Goal: Communication & Community: Ask a question

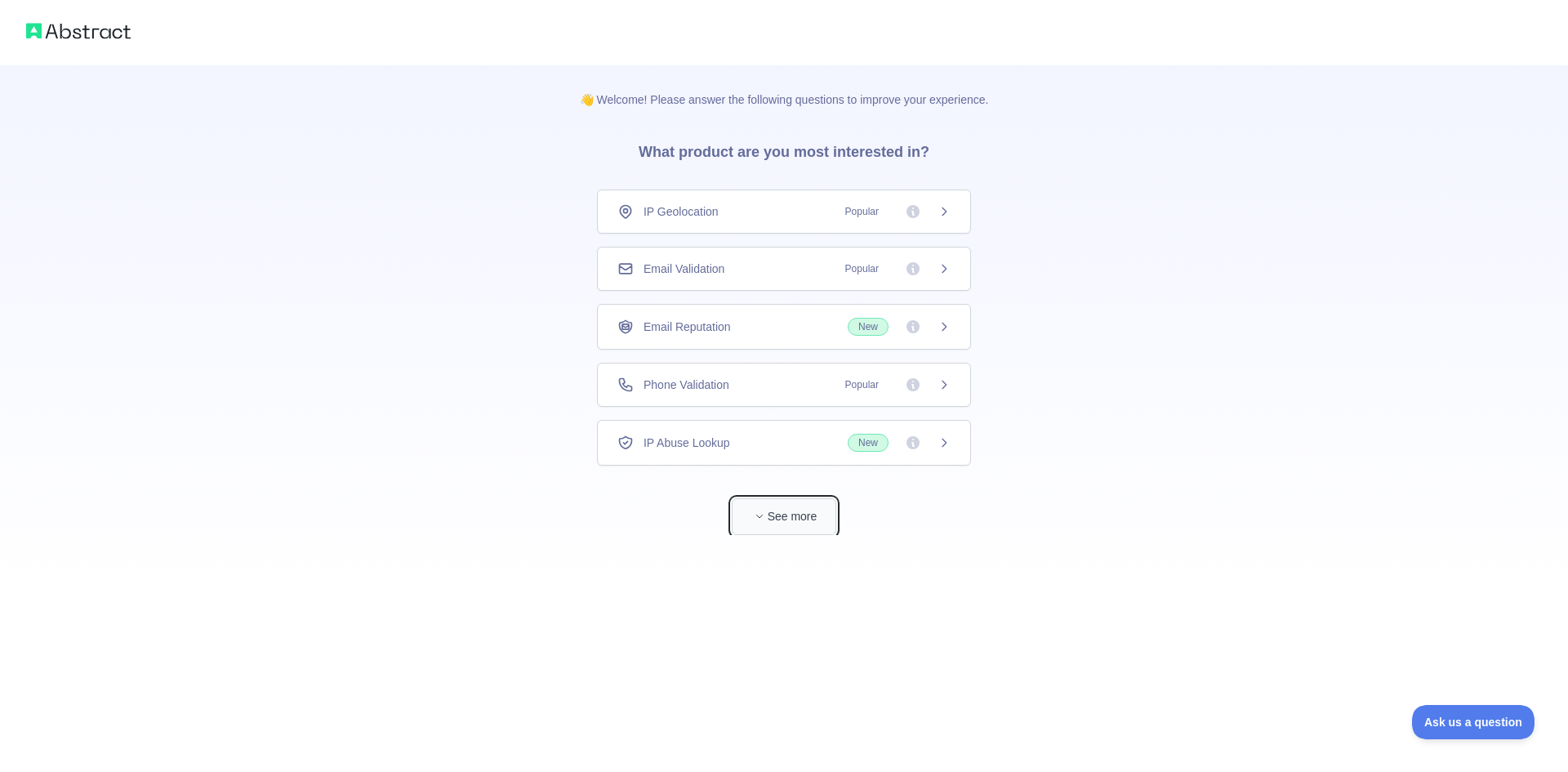
click at [797, 513] on button "See more" at bounding box center [784, 516] width 105 height 37
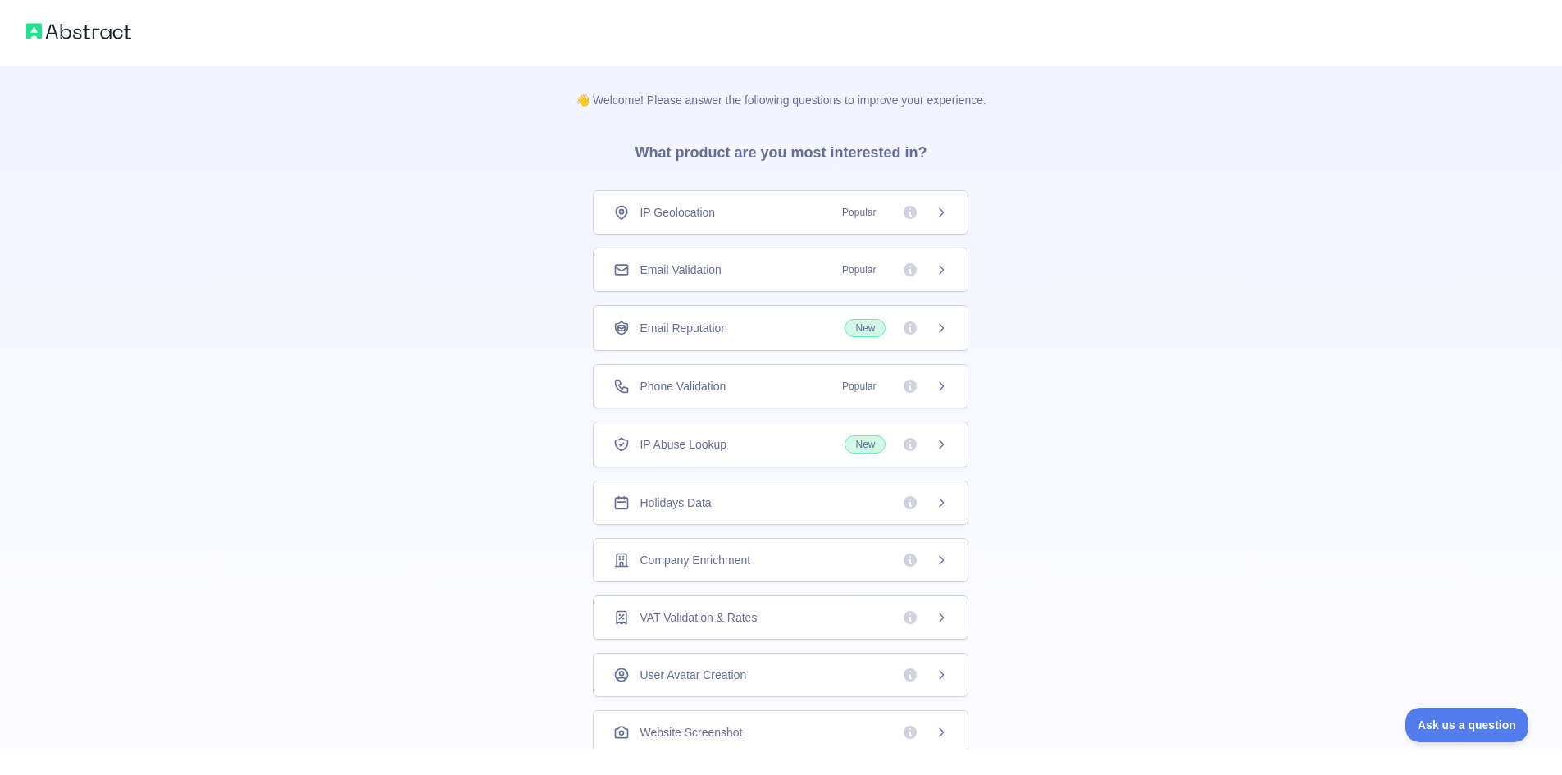
click at [941, 213] on icon at bounding box center [941, 212] width 13 height 13
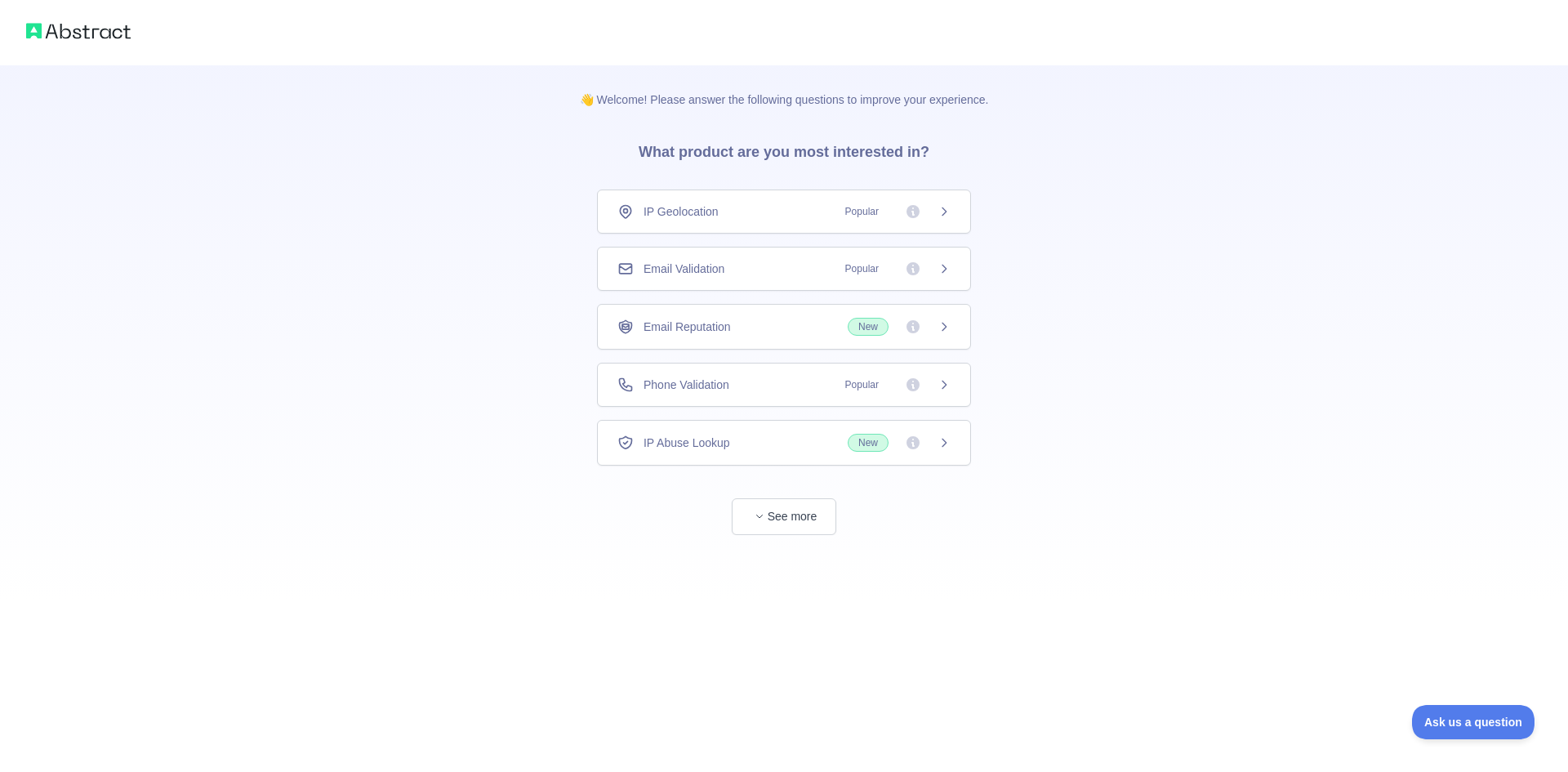
click at [56, 33] on img at bounding box center [78, 31] width 105 height 23
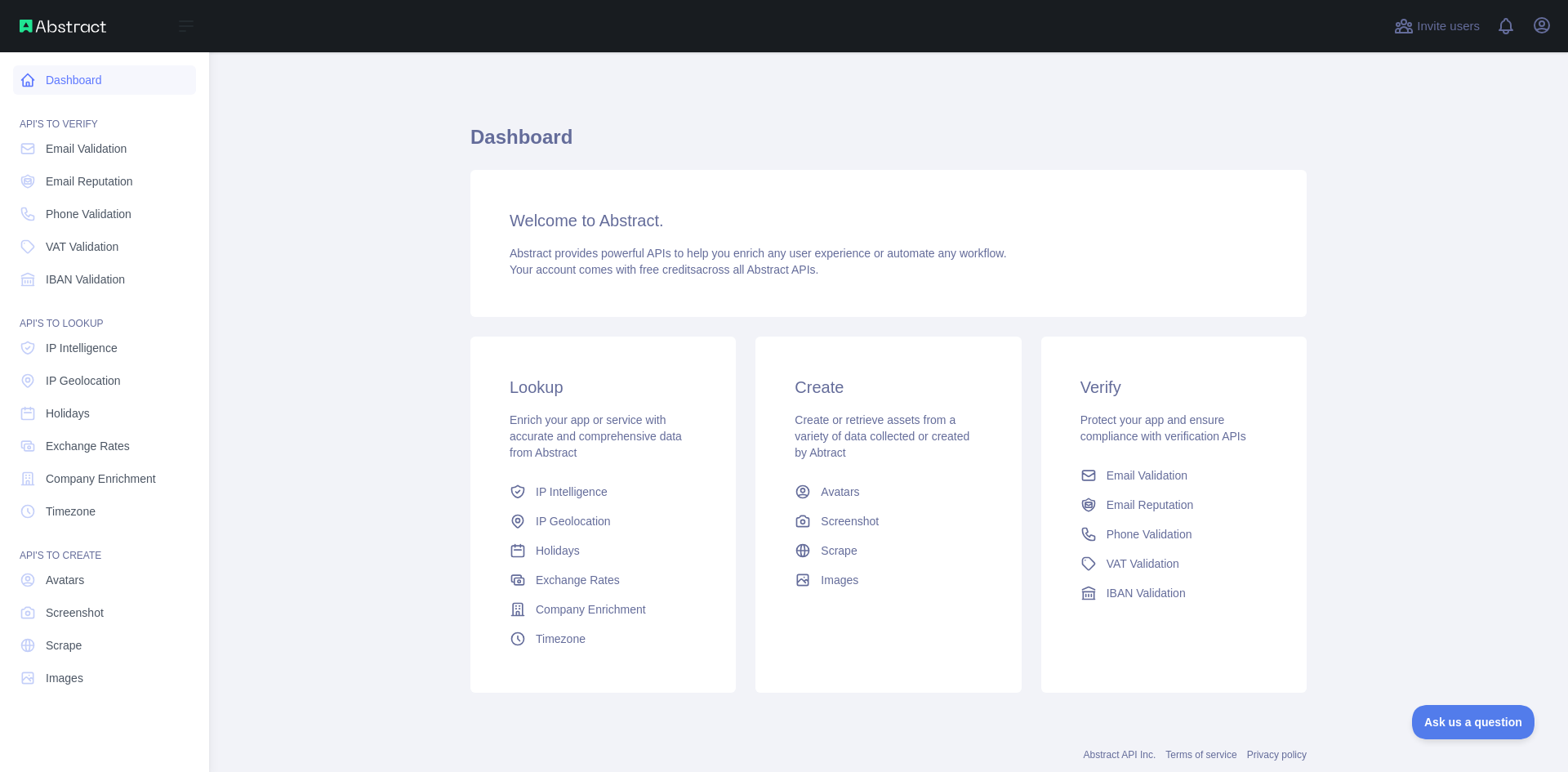
click at [83, 74] on link "Dashboard" at bounding box center [105, 81] width 183 height 30
click at [87, 83] on link "Dashboard" at bounding box center [105, 81] width 183 height 30
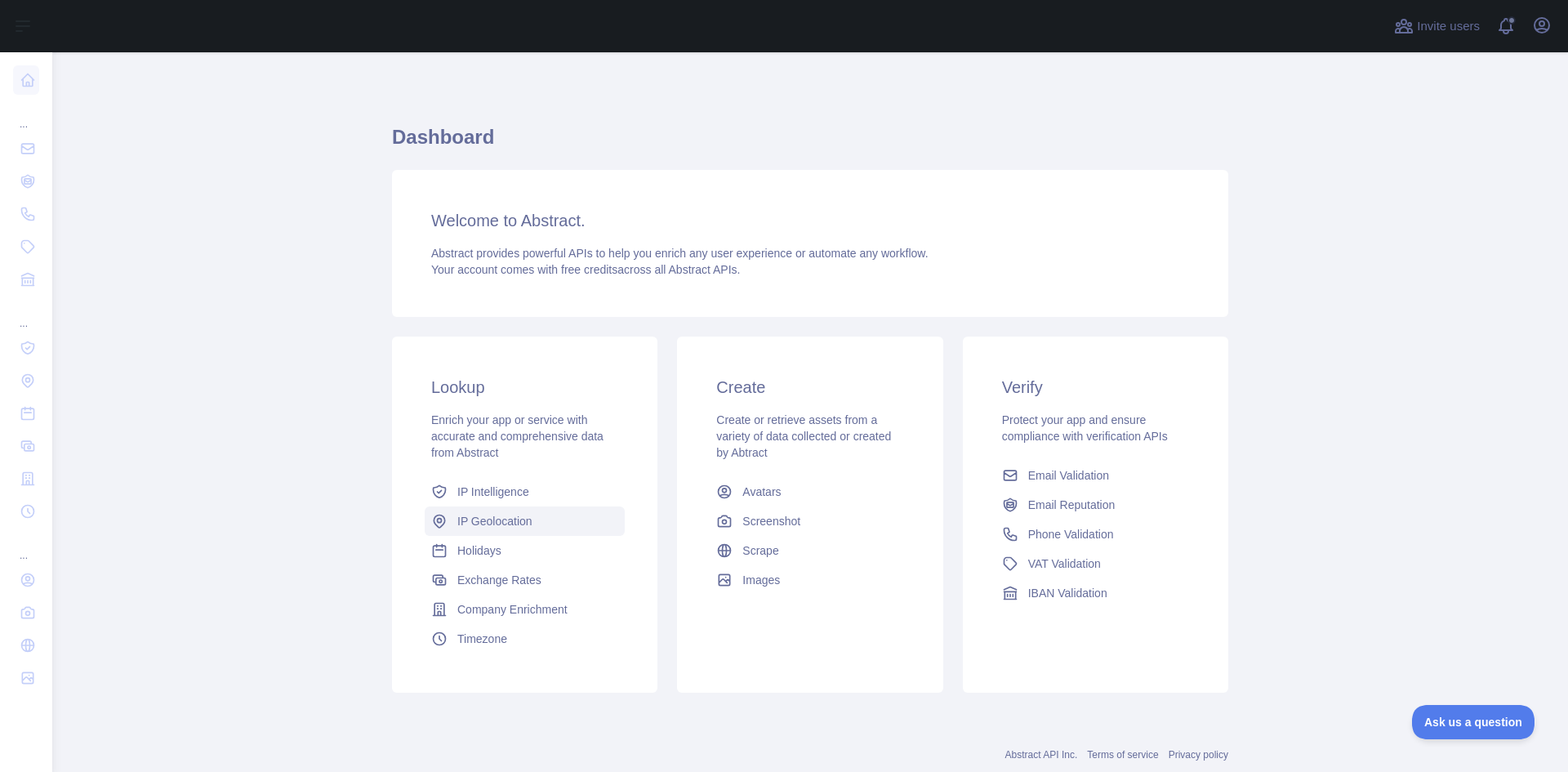
click at [457, 524] on span "IP Geolocation" at bounding box center [494, 521] width 75 height 16
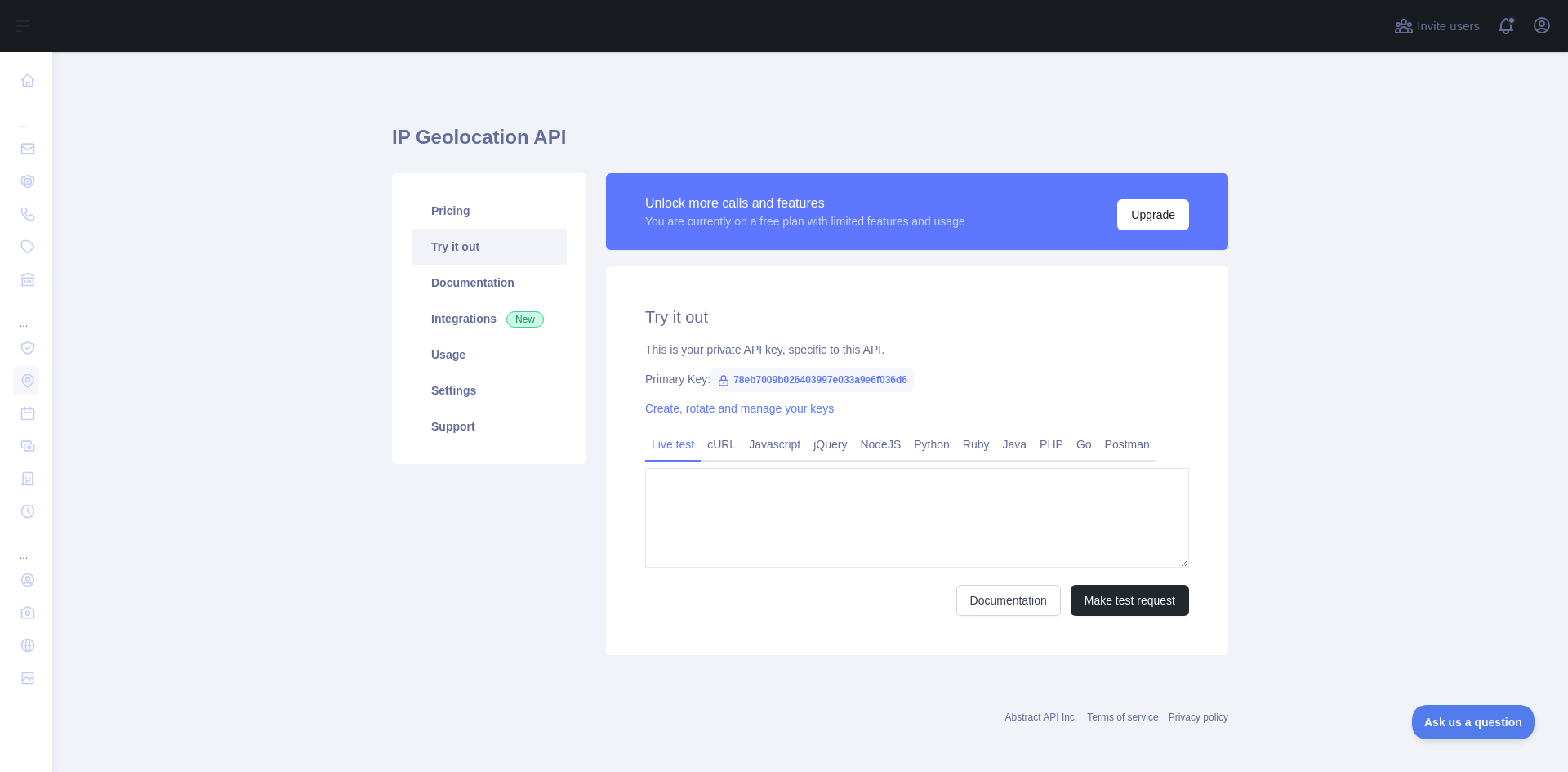
type textarea "**********"
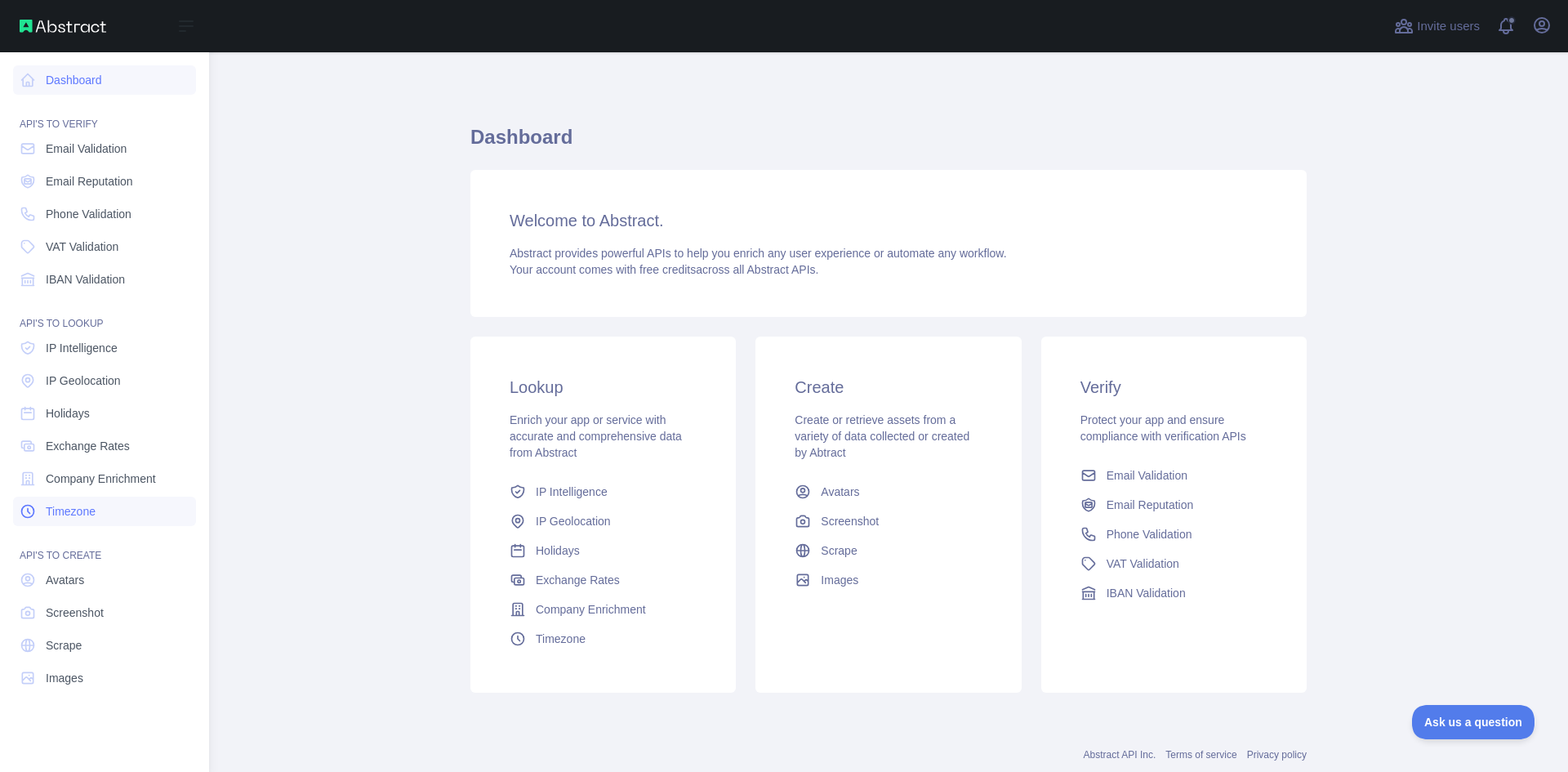
click at [108, 516] on link "Timezone" at bounding box center [105, 512] width 183 height 30
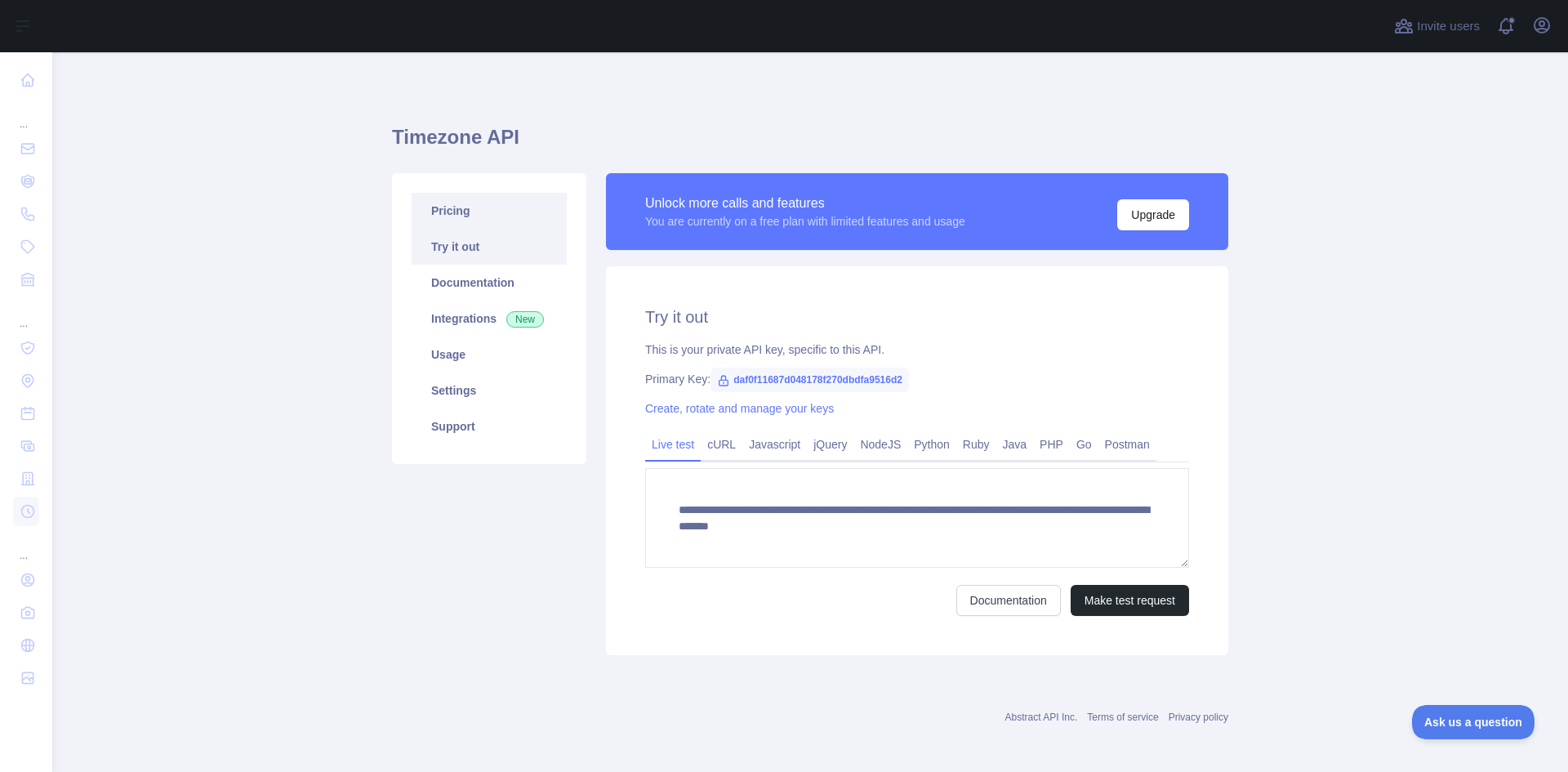
click at [452, 213] on link "Pricing" at bounding box center [489, 211] width 155 height 36
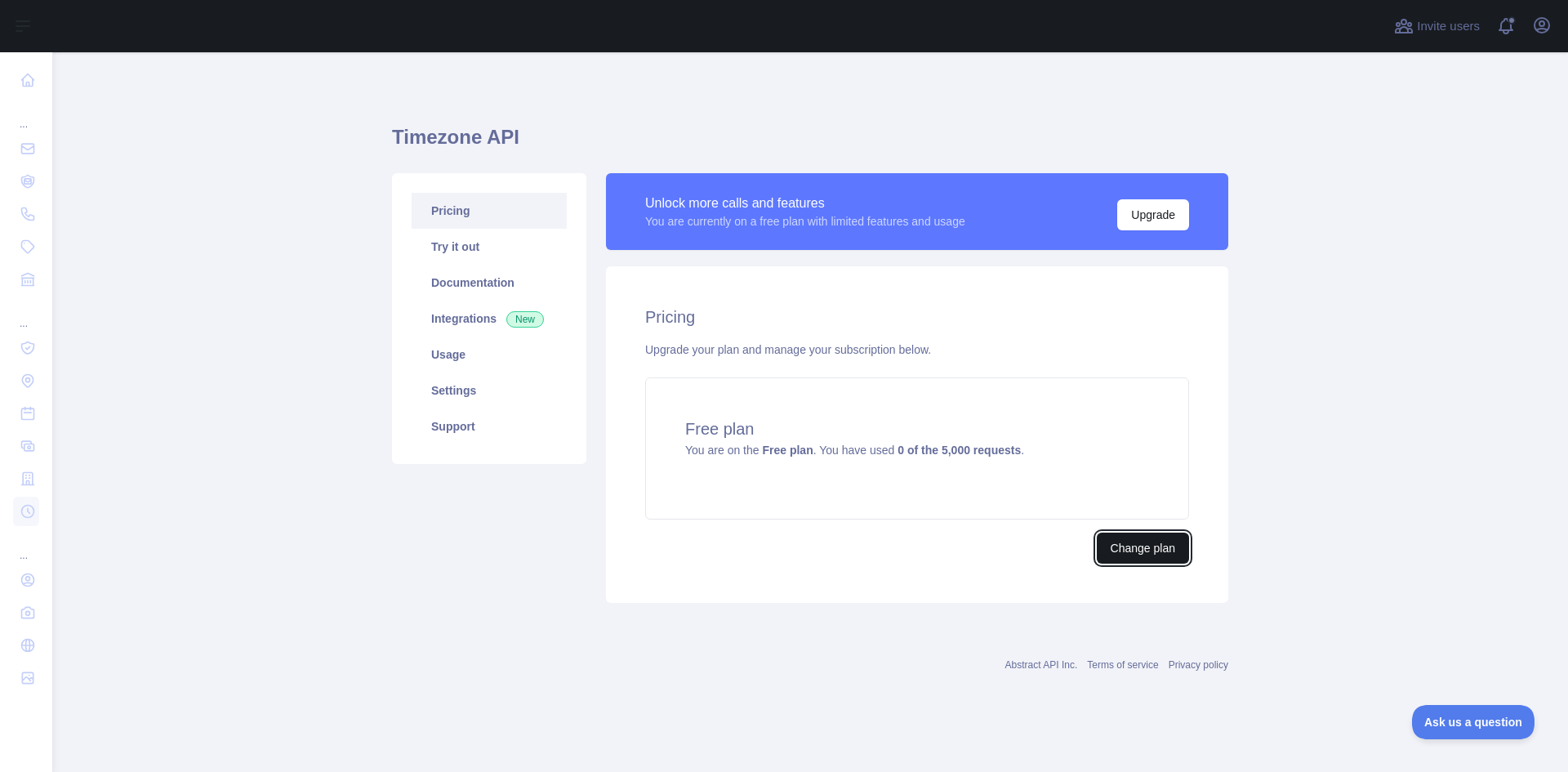
click at [1126, 547] on button "Change plan" at bounding box center [1142, 548] width 93 height 31
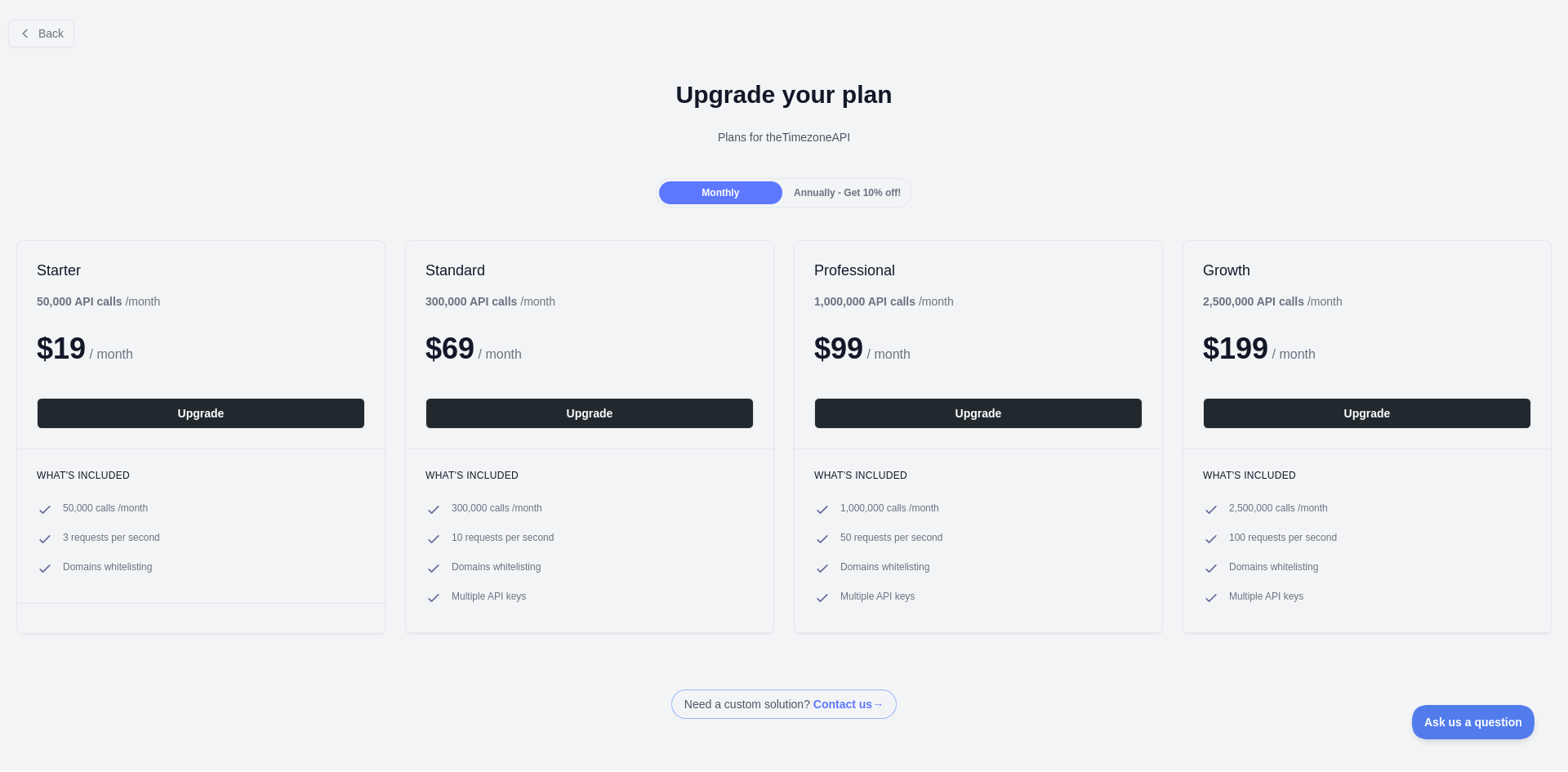
click at [854, 193] on span "Annually - Get 10% off!" at bounding box center [846, 192] width 107 height 11
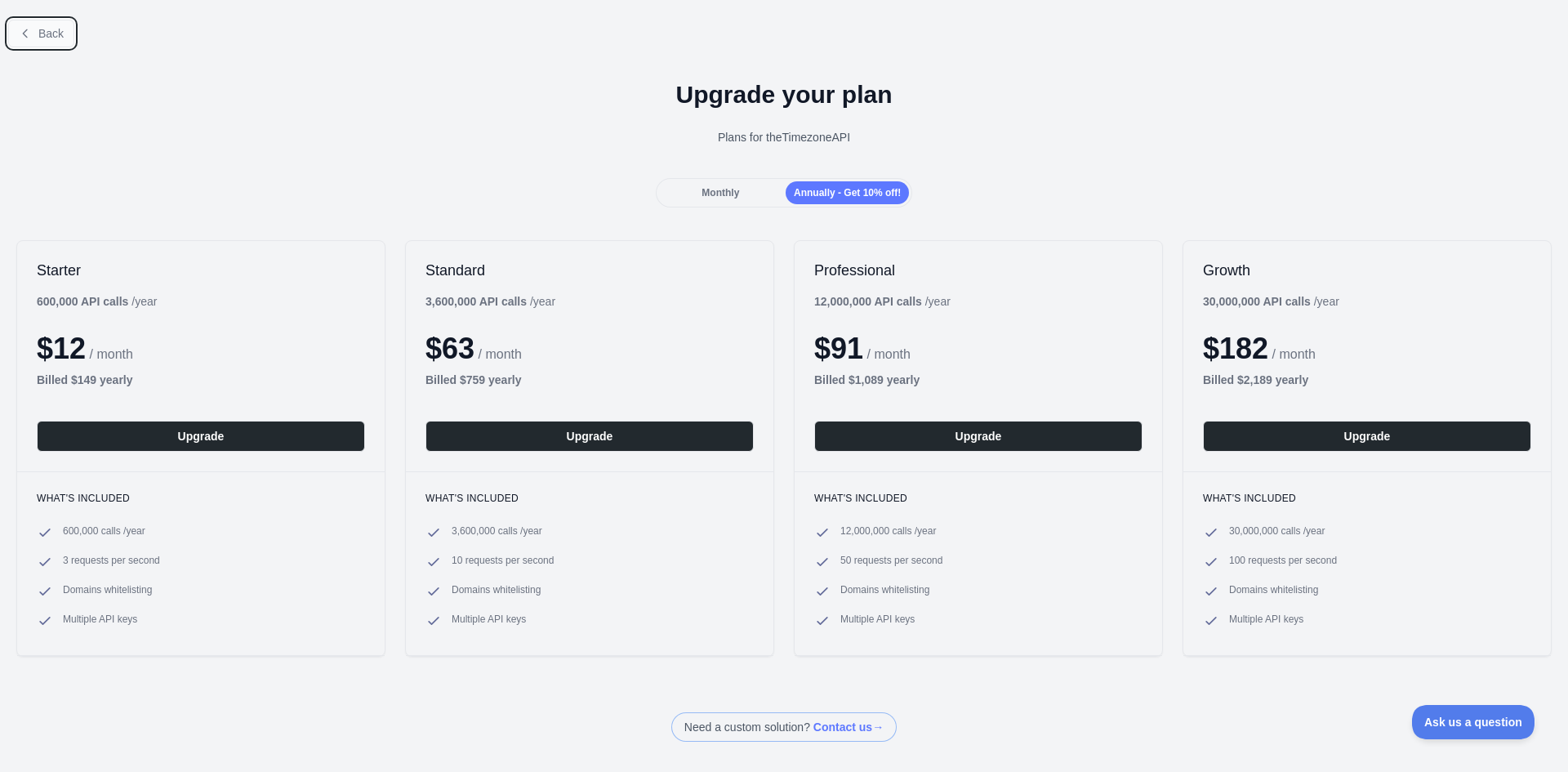
click at [52, 32] on span "Back" at bounding box center [51, 33] width 25 height 13
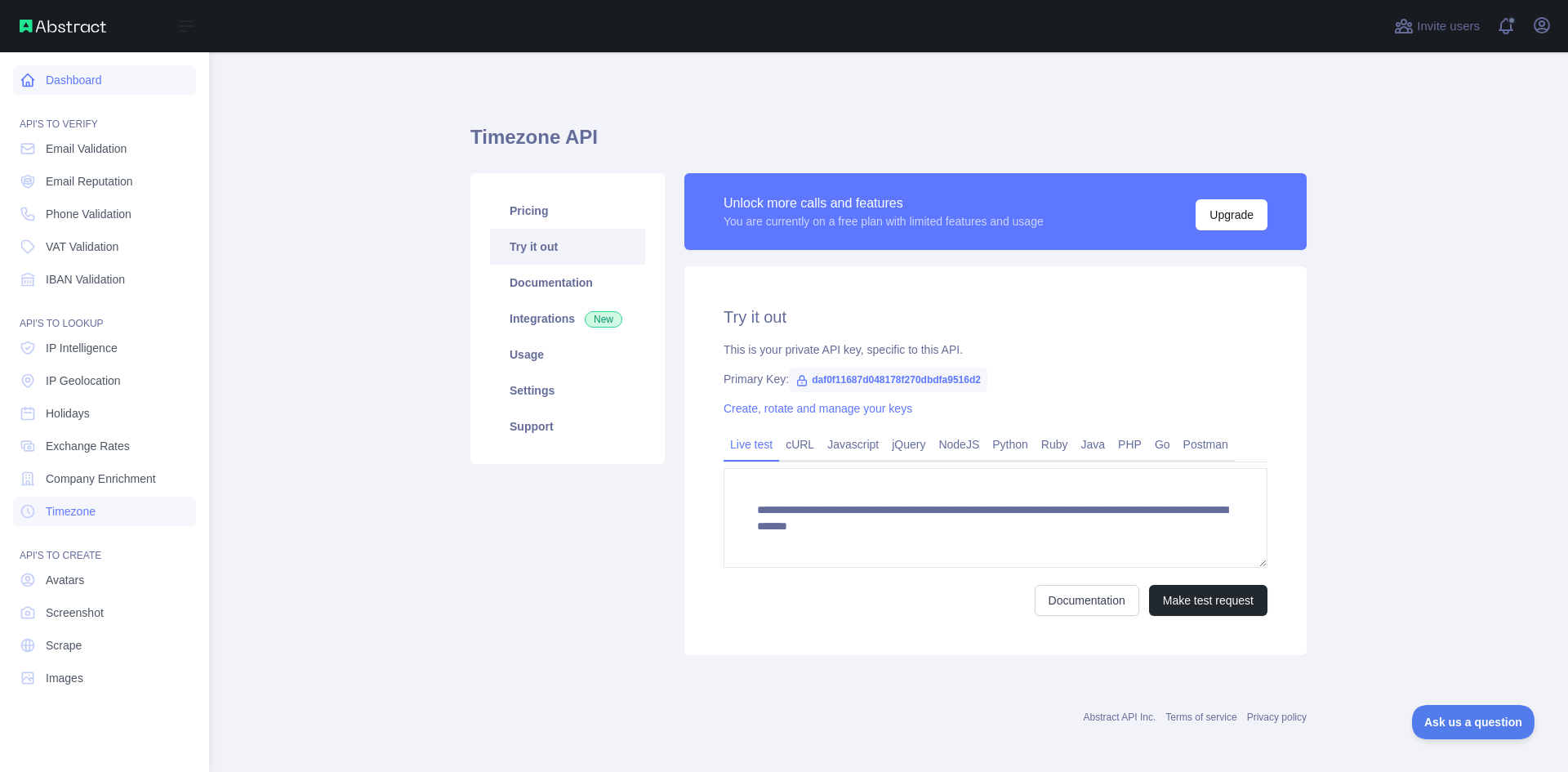
click at [89, 76] on link "Dashboard" at bounding box center [105, 81] width 183 height 30
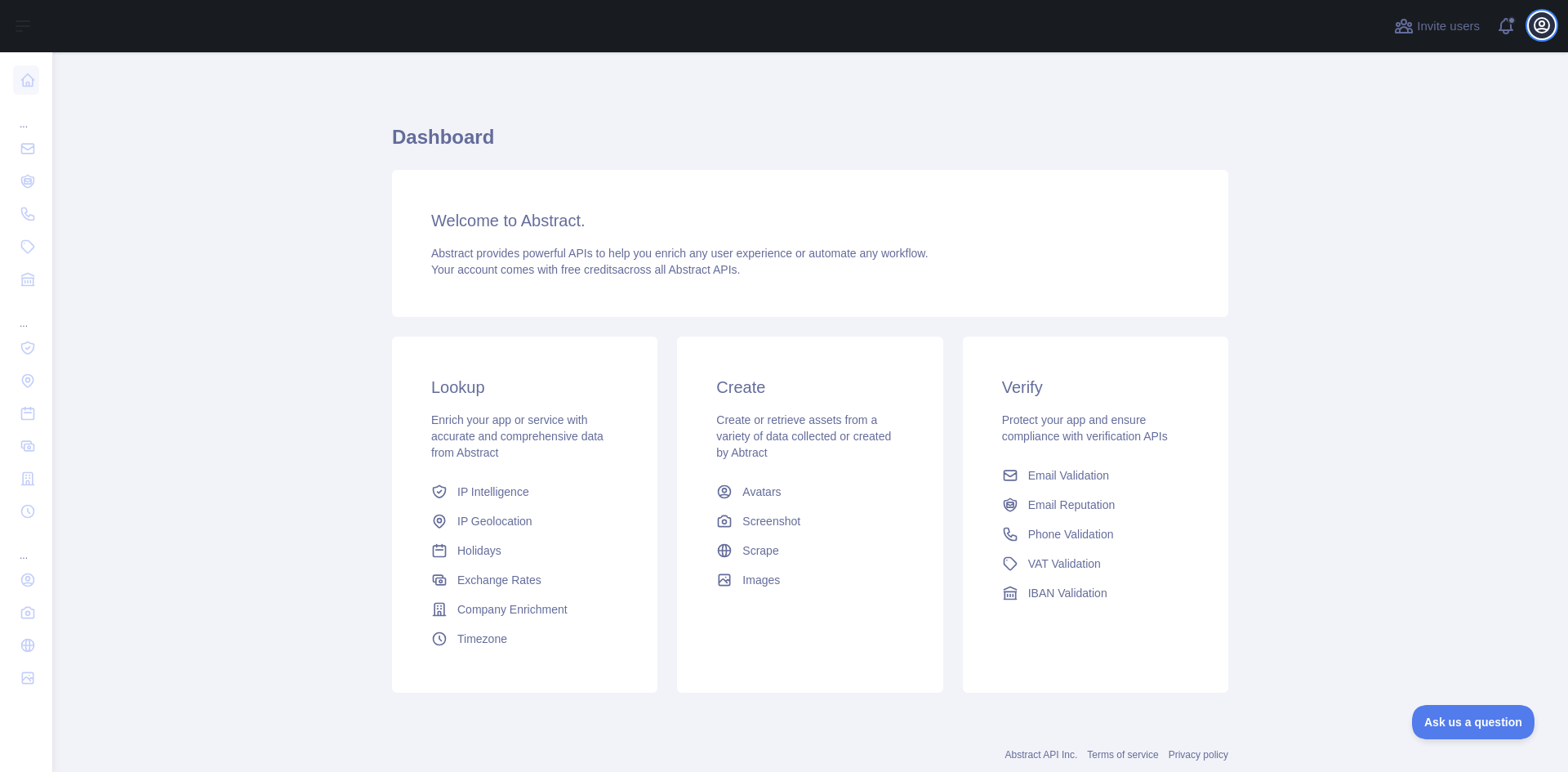
click at [1541, 29] on icon "button" at bounding box center [1541, 25] width 15 height 15
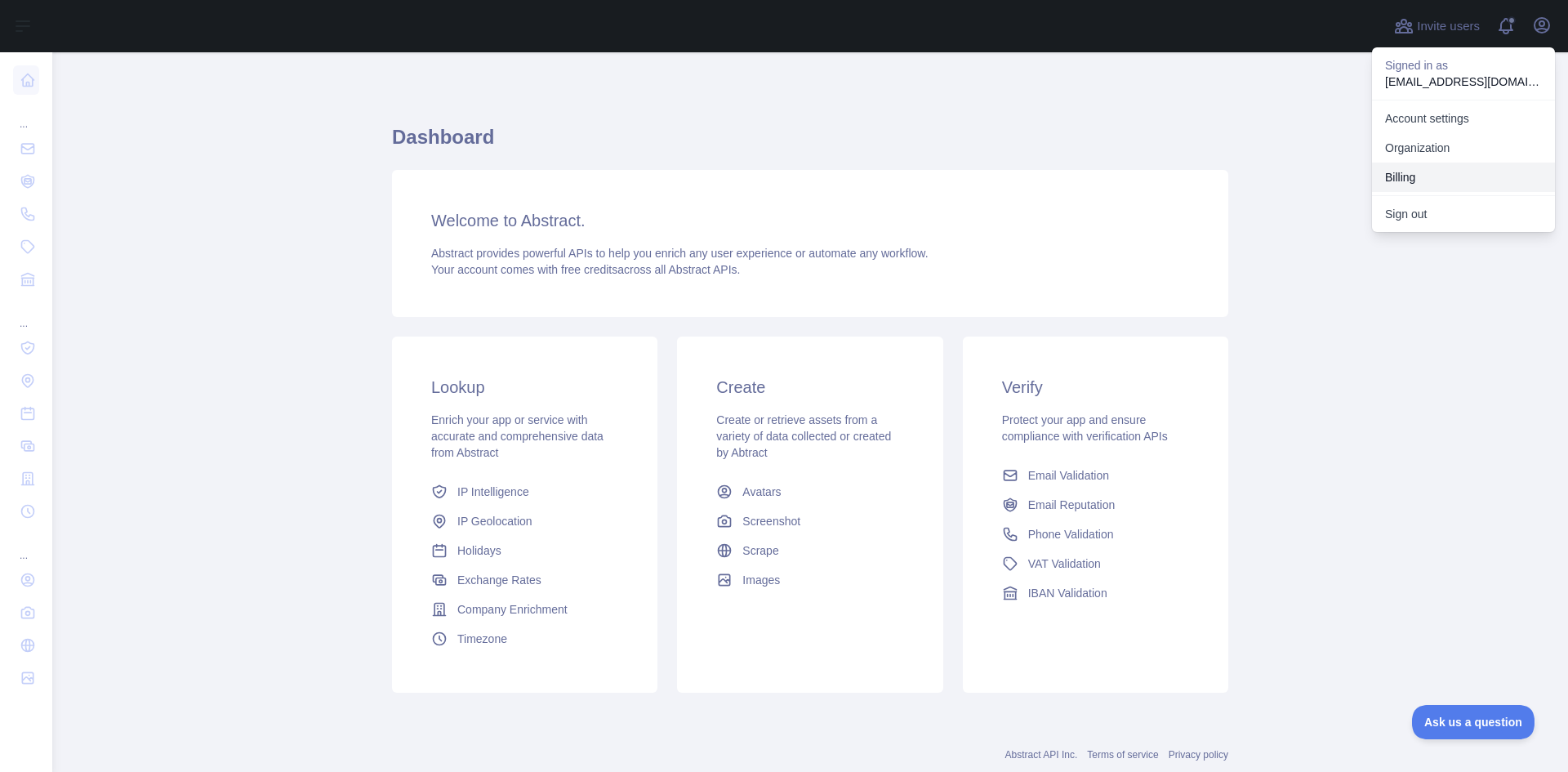
click at [1411, 177] on button "Billing" at bounding box center [1463, 177] width 183 height 30
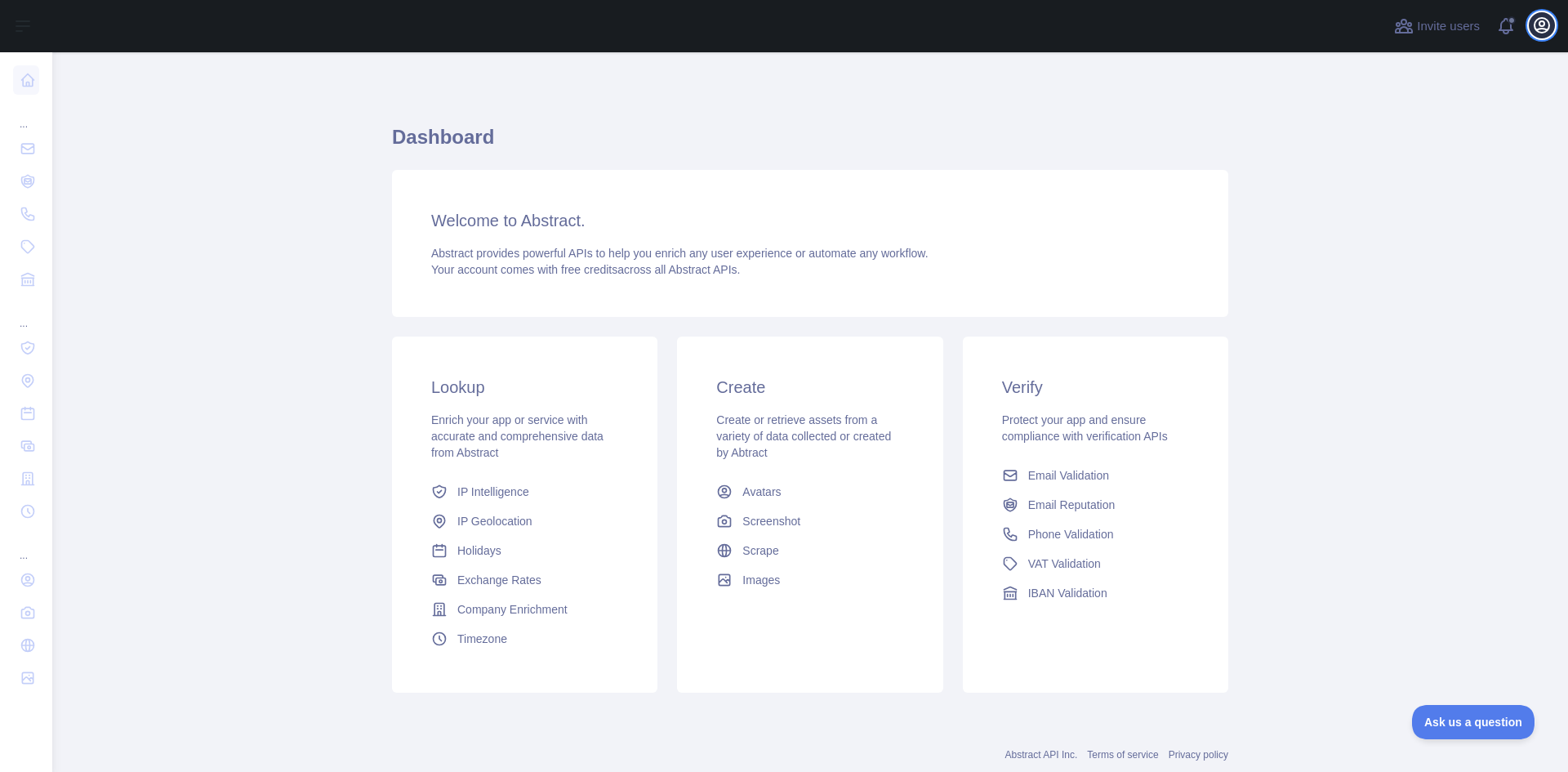
click at [1532, 27] on icon "button" at bounding box center [1541, 26] width 20 height 20
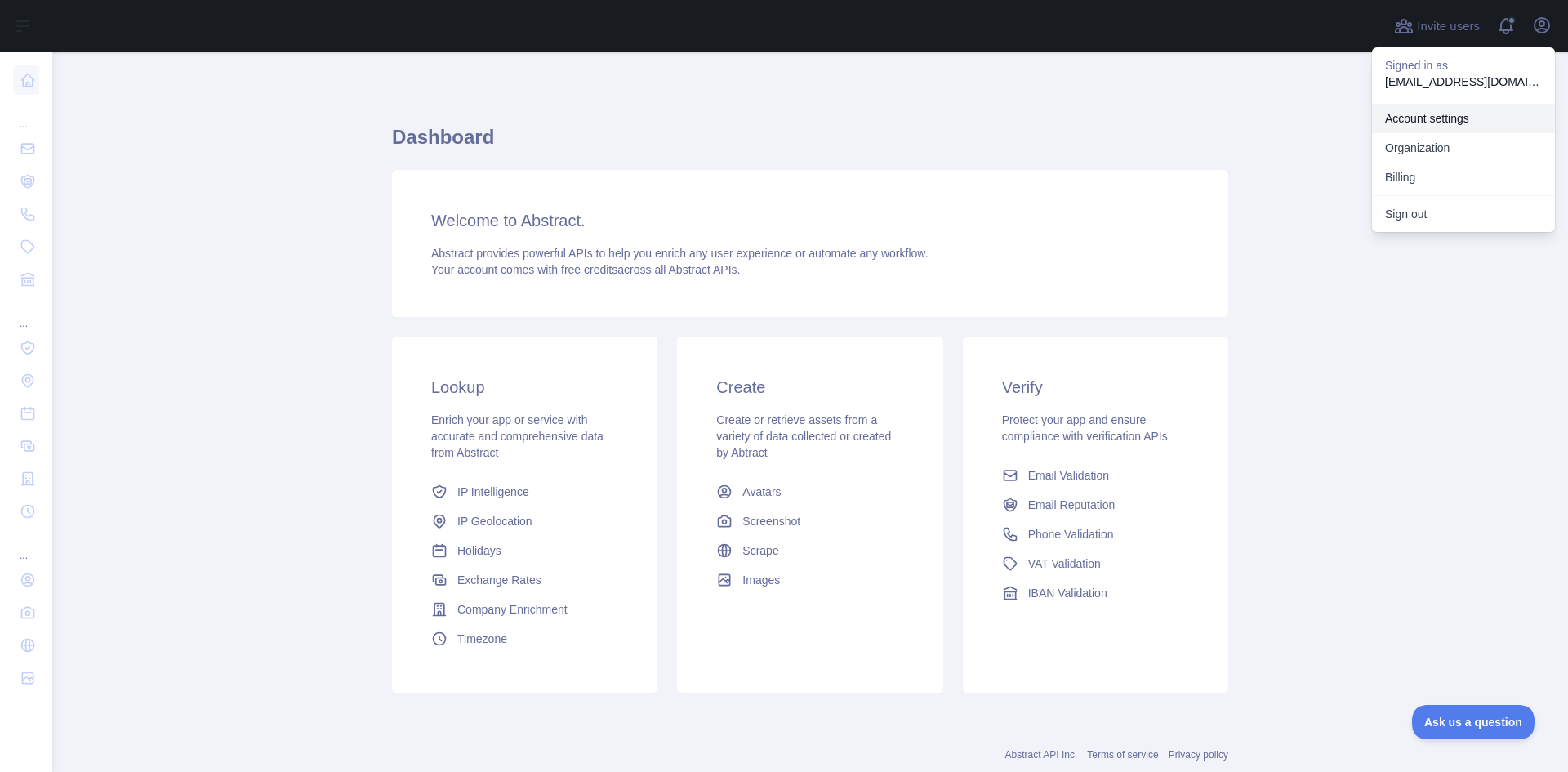
click at [1401, 115] on link "Account settings" at bounding box center [1463, 119] width 183 height 30
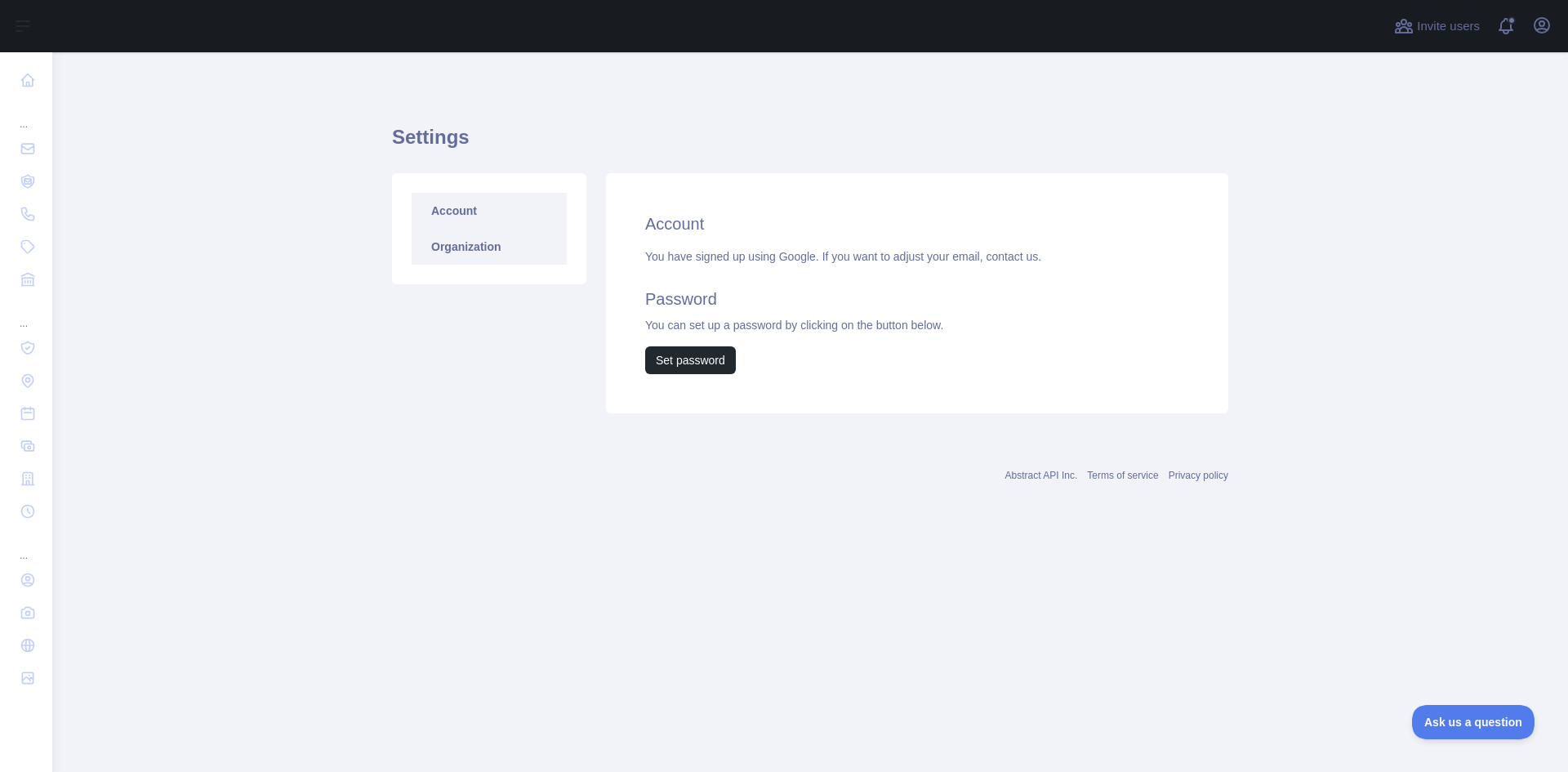
click at [424, 238] on link "Organization" at bounding box center [489, 247] width 155 height 36
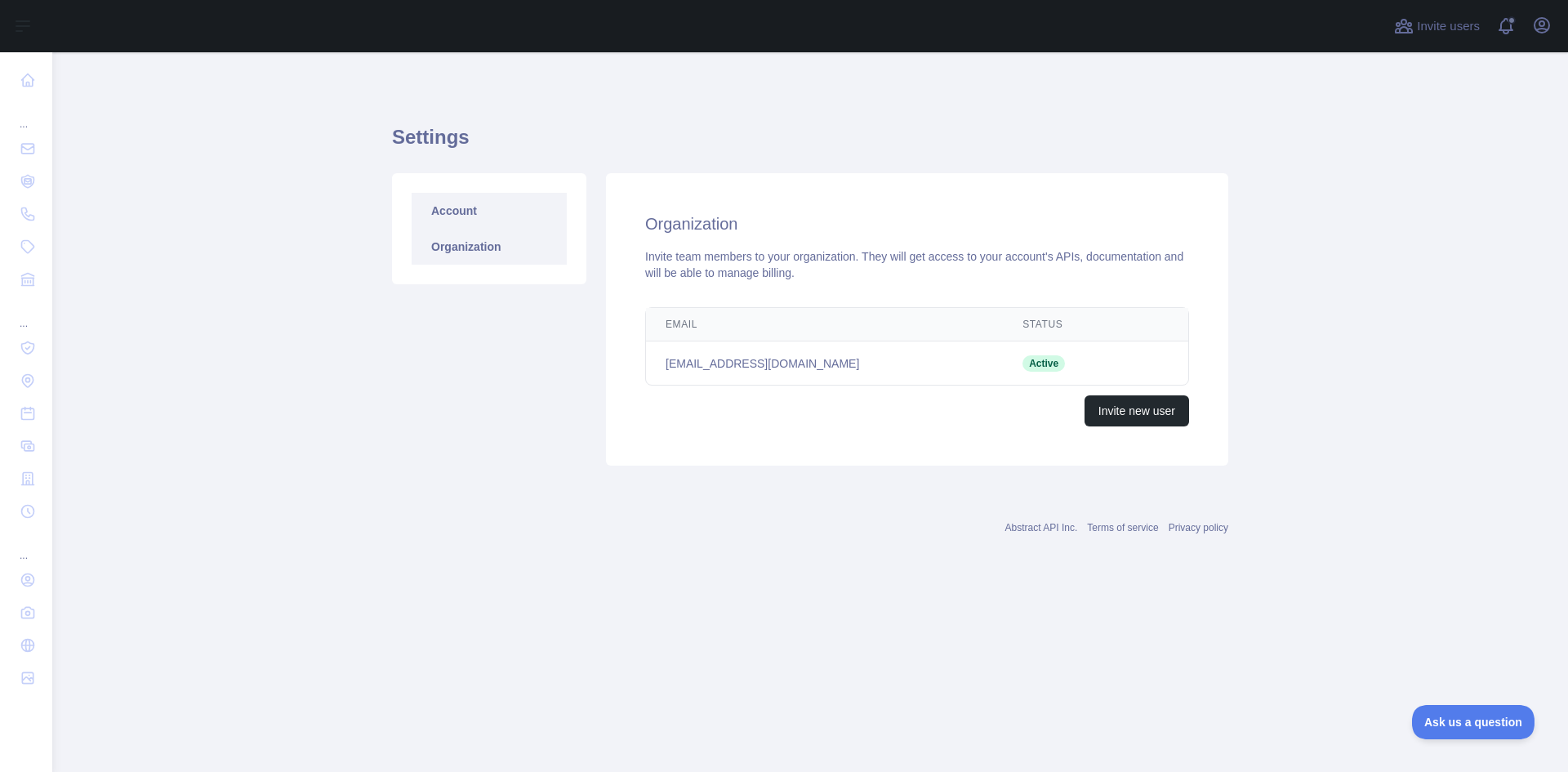
click at [425, 215] on link "Account" at bounding box center [489, 211] width 155 height 36
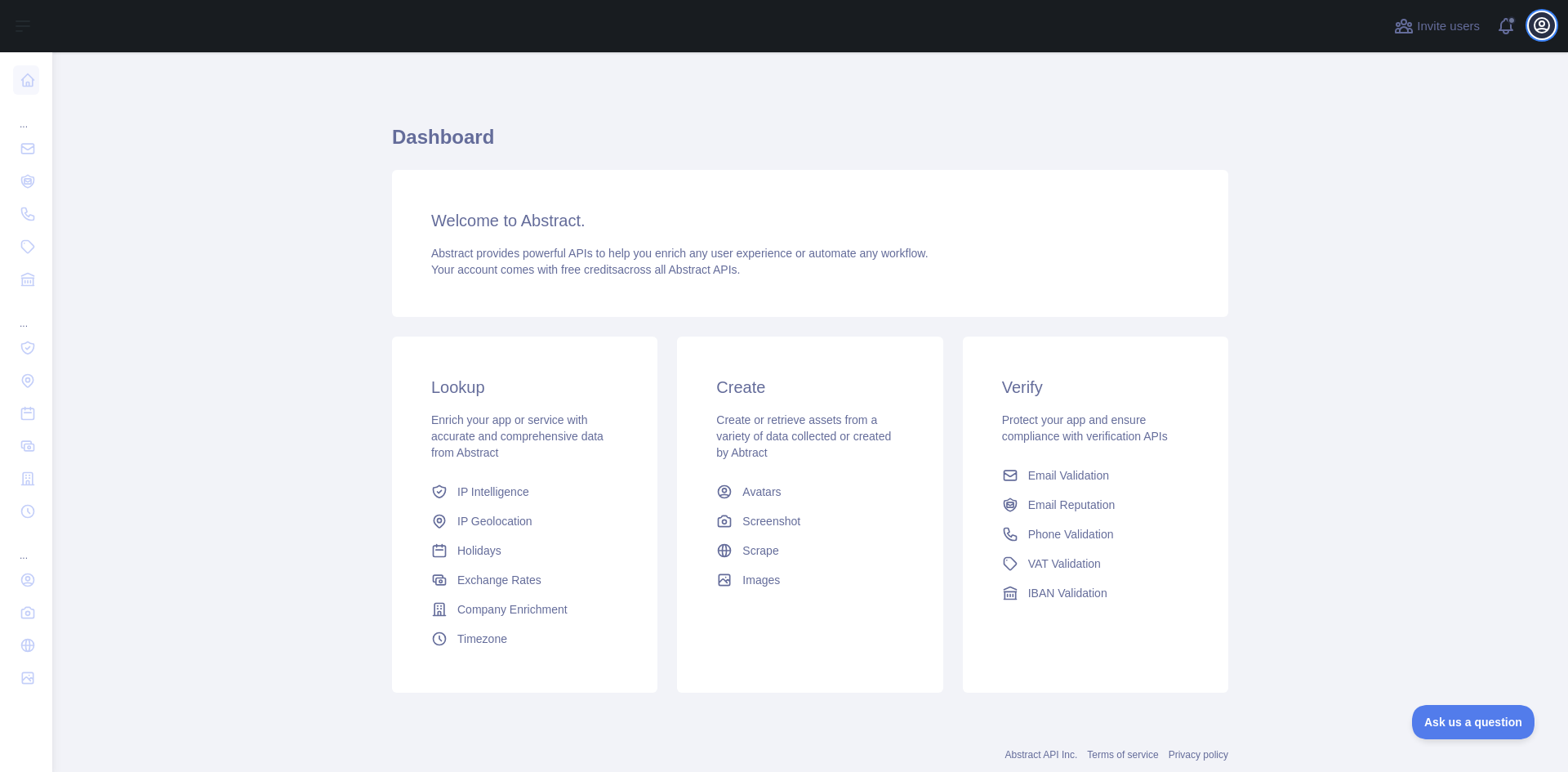
click at [1545, 25] on icon "button" at bounding box center [1541, 26] width 20 height 20
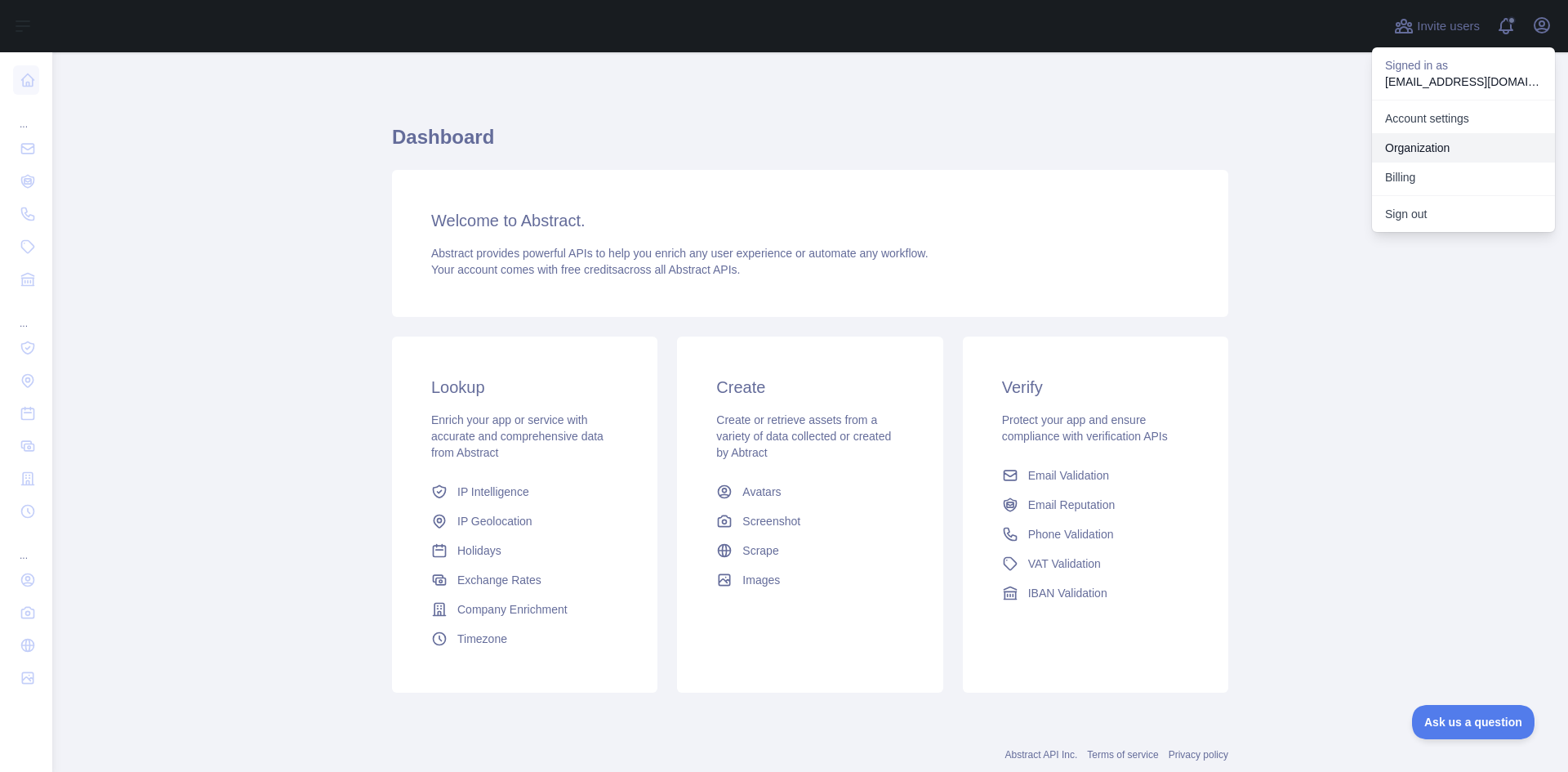
click at [1441, 149] on link "Organization" at bounding box center [1463, 148] width 183 height 30
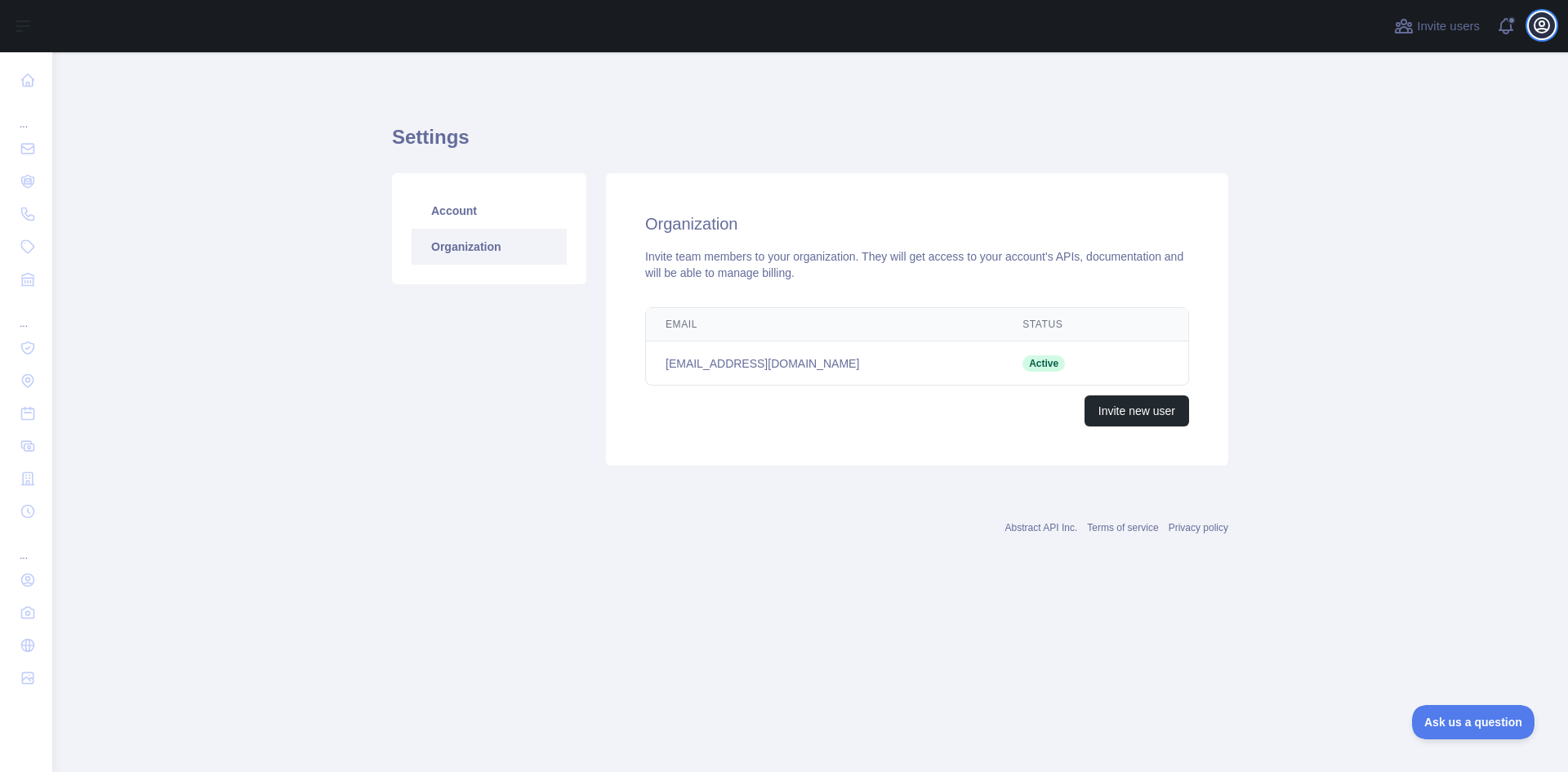
click at [1537, 25] on icon "button" at bounding box center [1541, 26] width 20 height 20
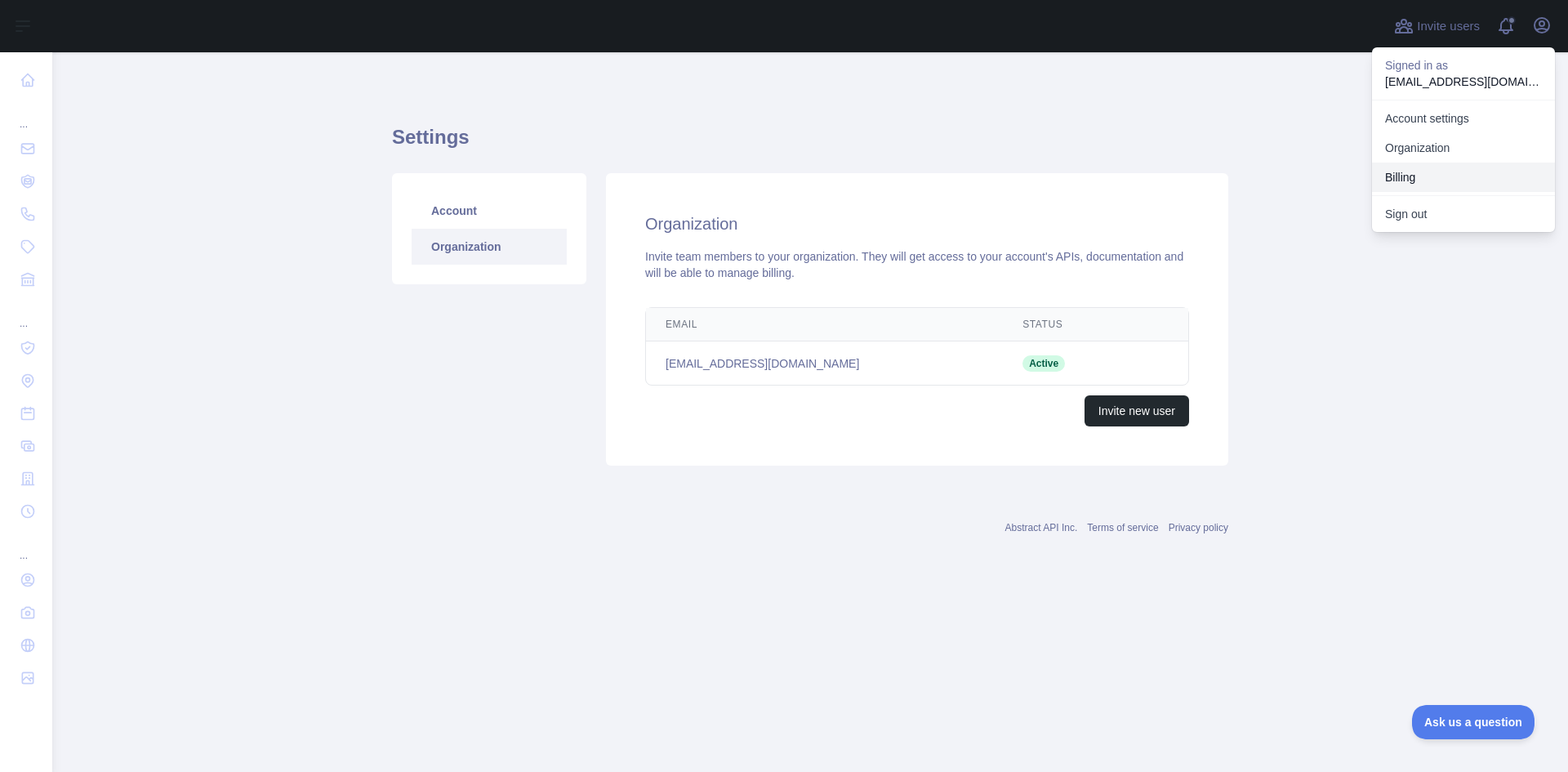
click at [1425, 174] on button "Billing" at bounding box center [1463, 177] width 183 height 30
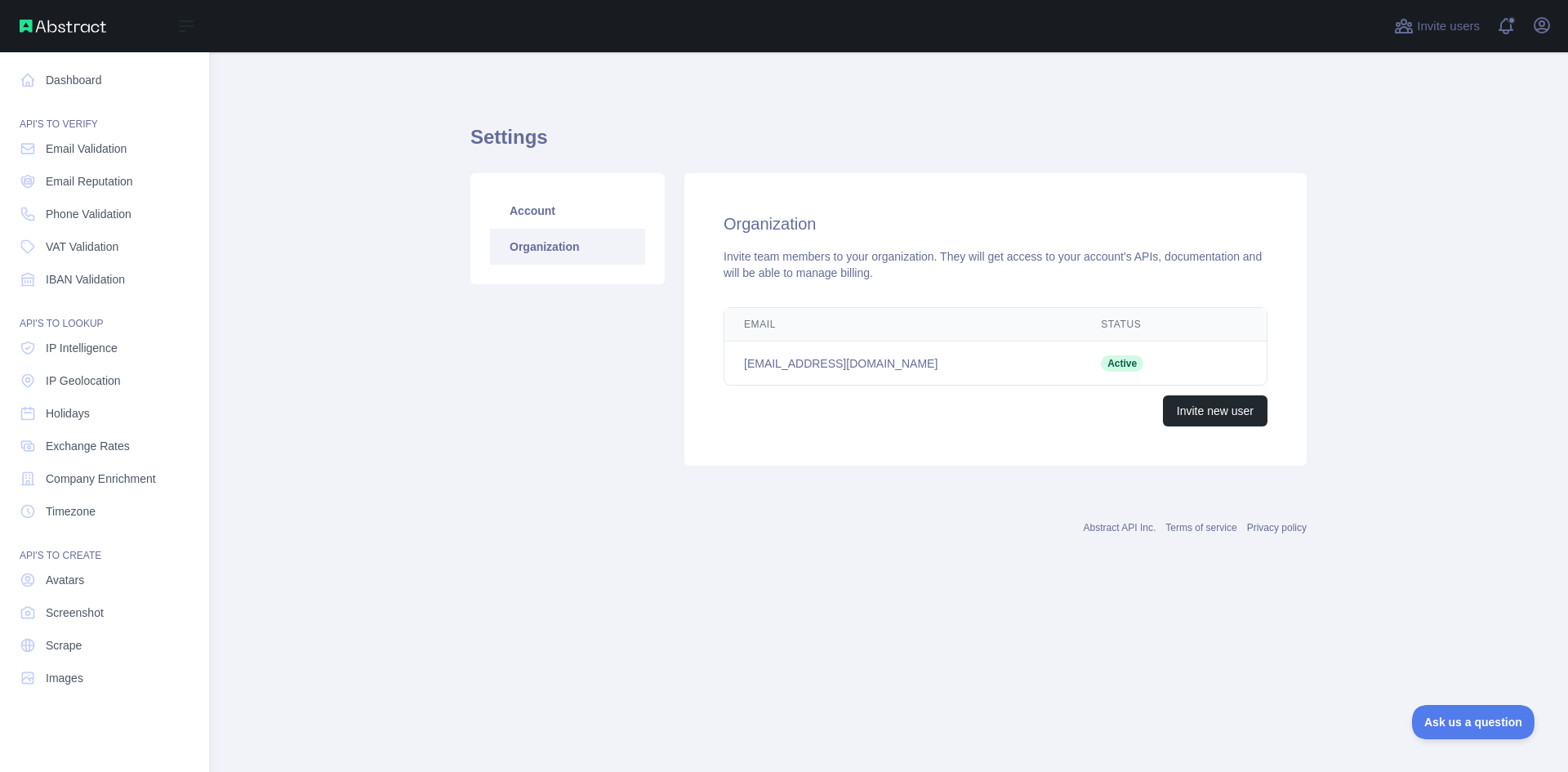
click at [12, 2] on div "Open sidebar" at bounding box center [105, 26] width 209 height 52
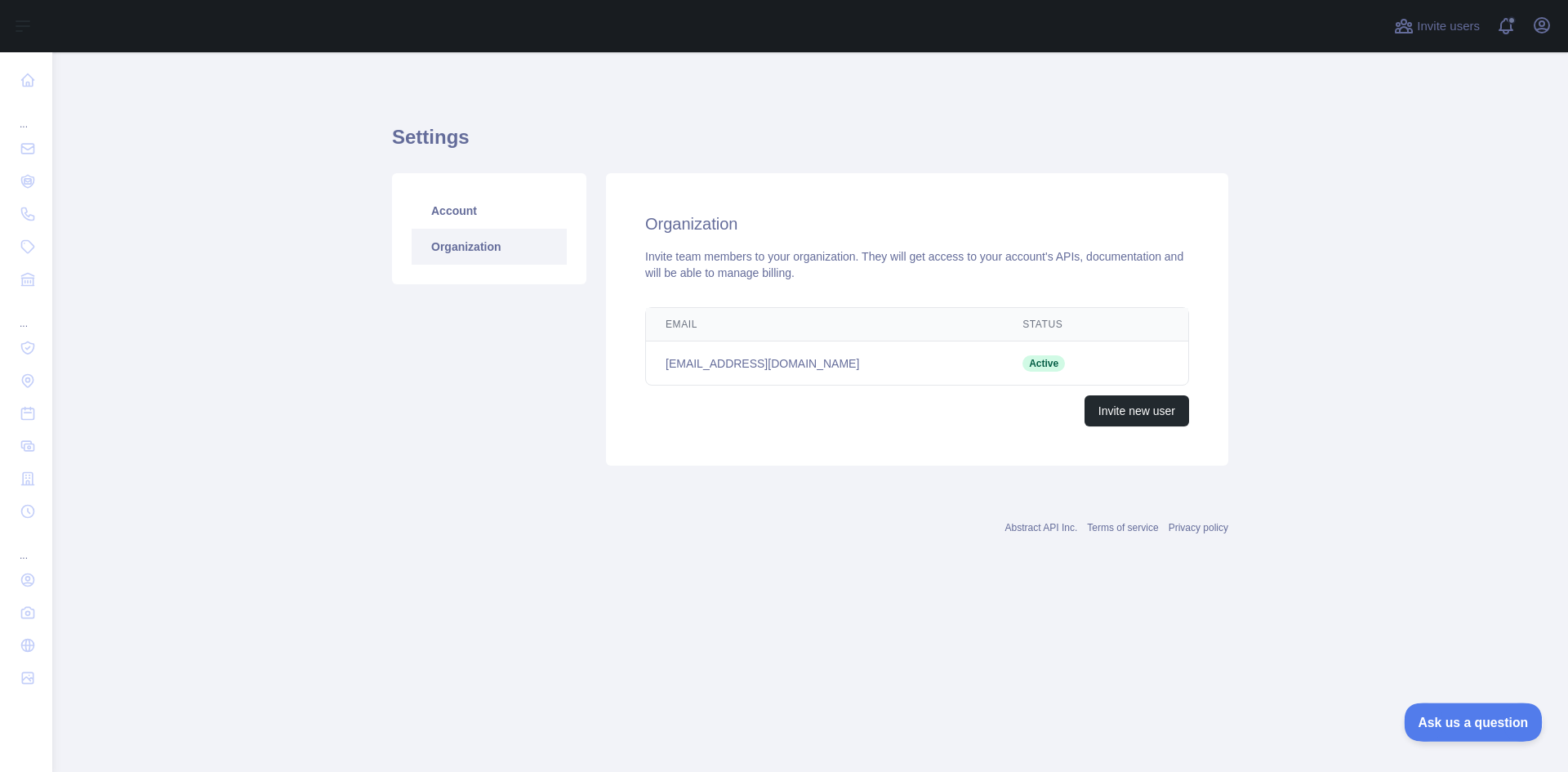
click at [1468, 723] on span "Ask us a question" at bounding box center [1464, 719] width 122 height 11
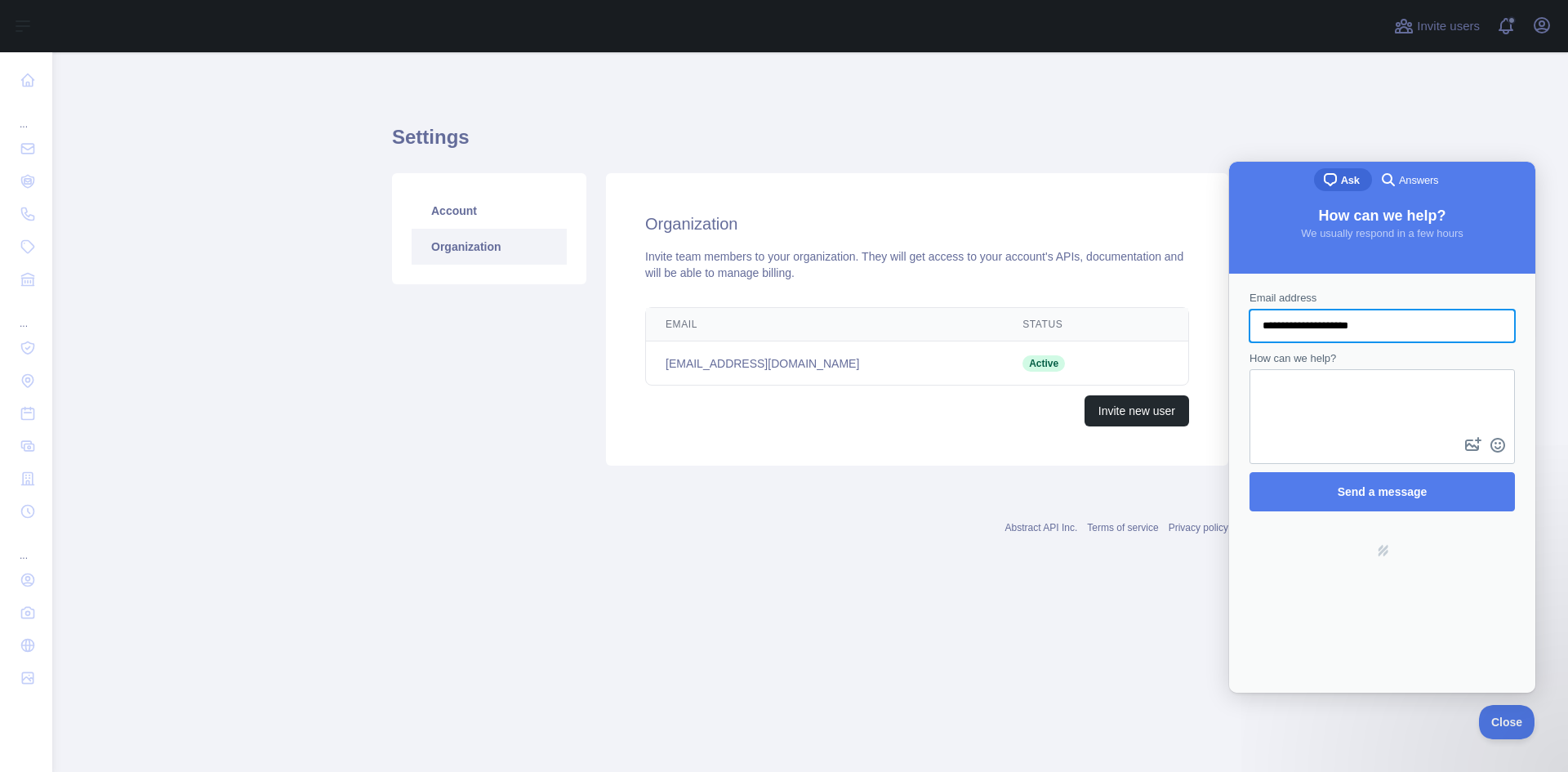
type input "**********"
click at [1324, 381] on textarea "How can we help?" at bounding box center [1381, 401] width 262 height 63
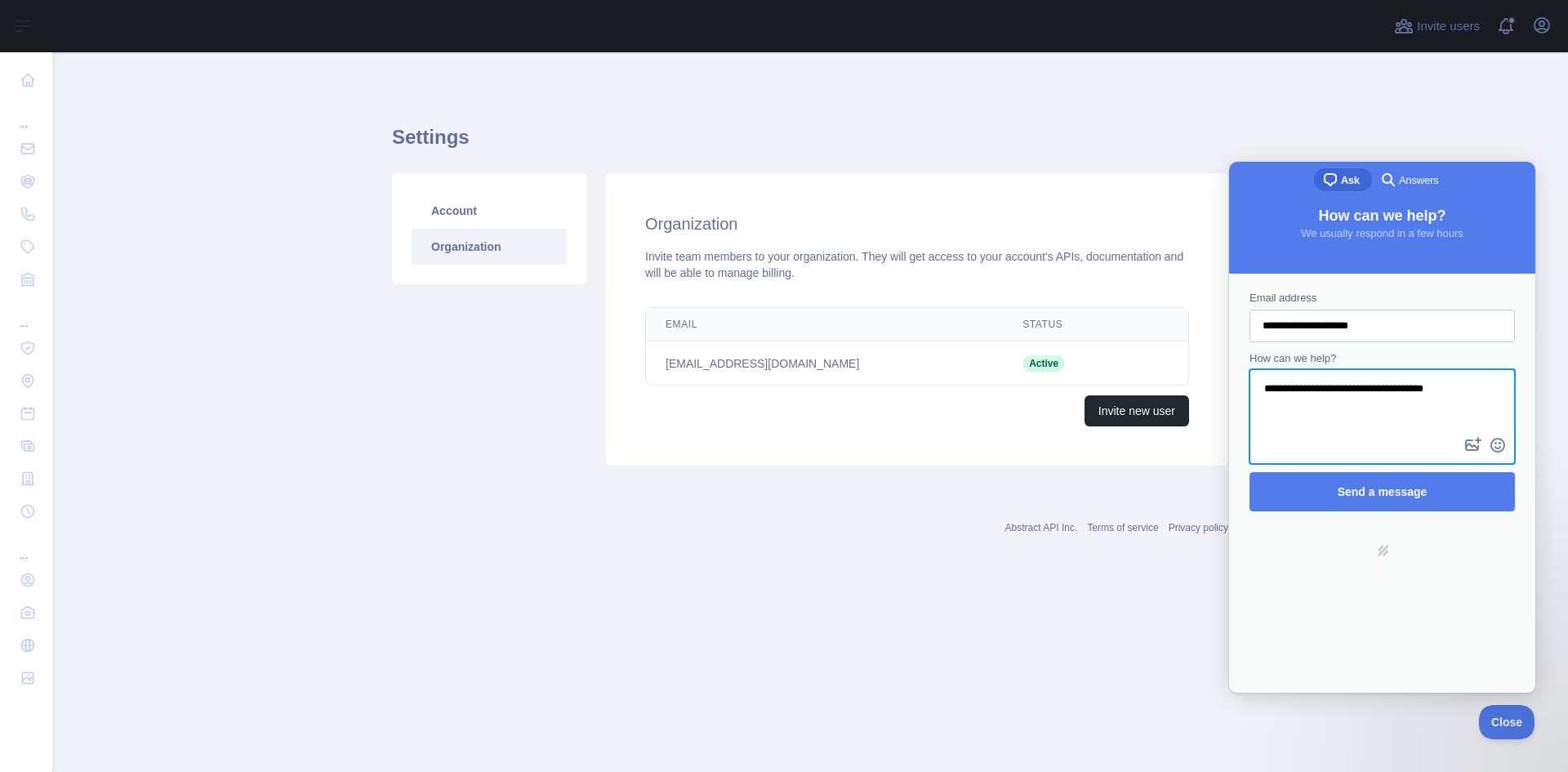
click at [1450, 397] on textarea "**********" at bounding box center [1381, 401] width 262 height 63
type textarea "**********"
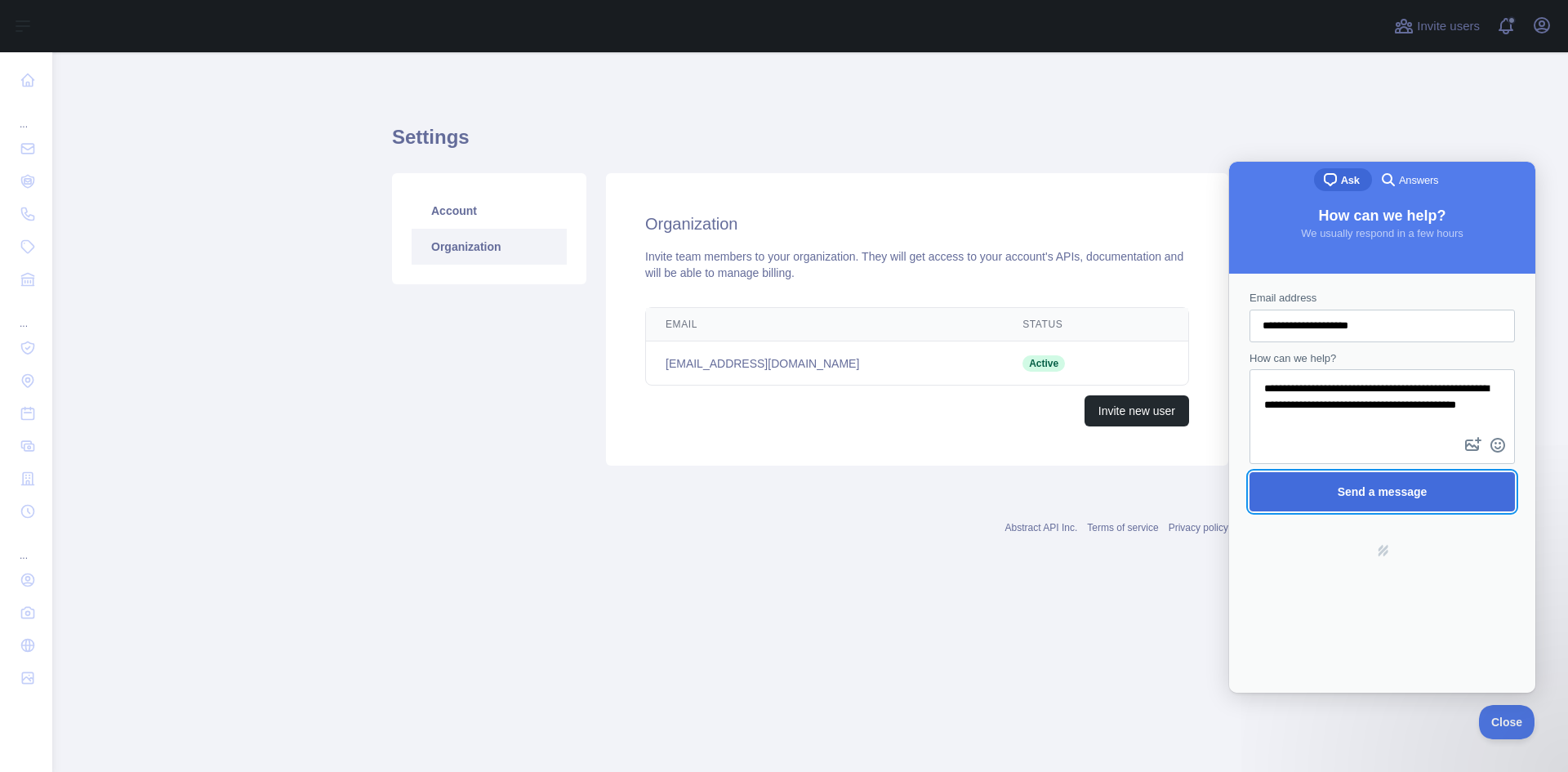
click at [1393, 500] on span "Send a message" at bounding box center [1382, 492] width 229 height 38
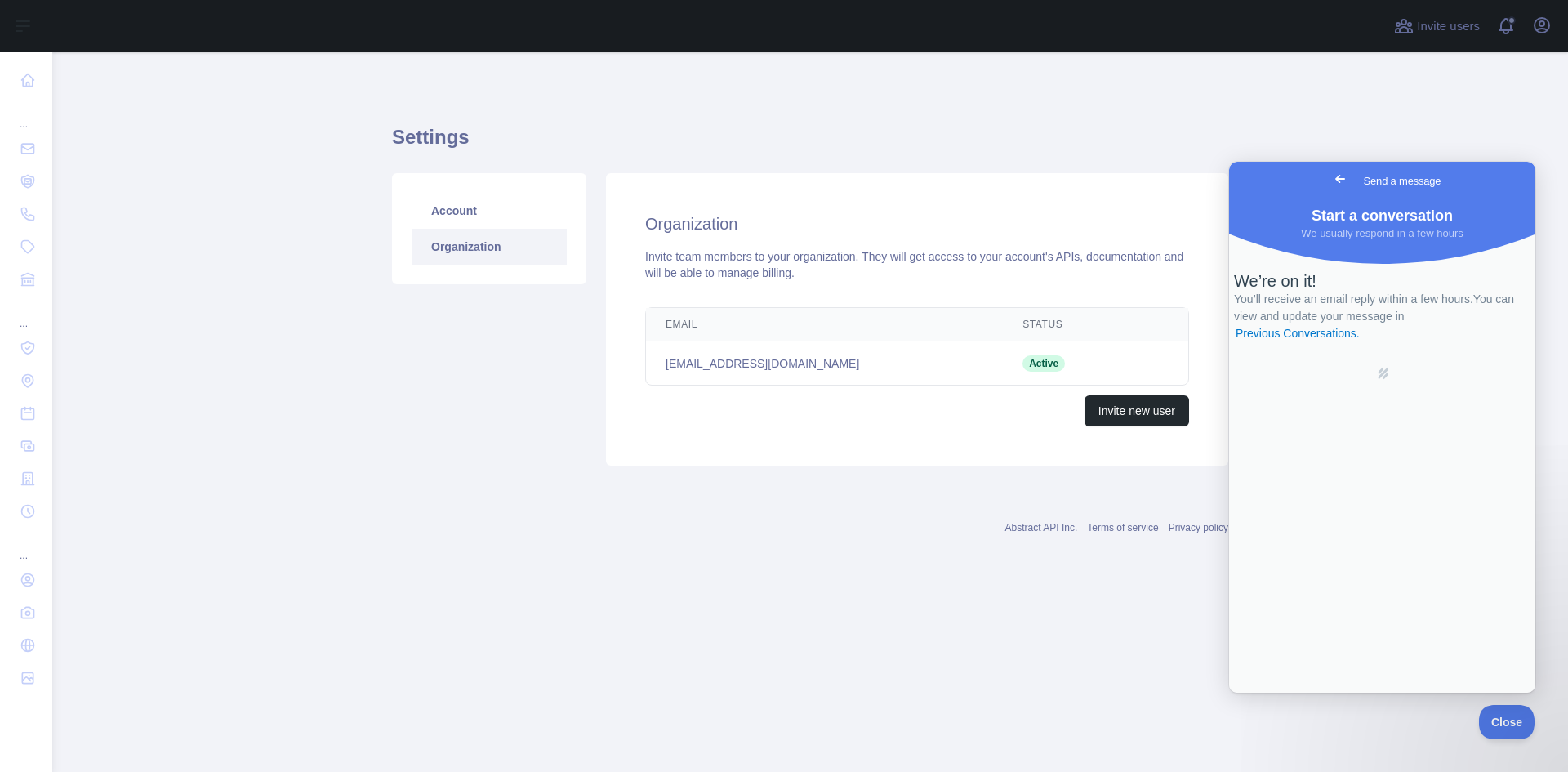
click at [1330, 180] on span "Go back" at bounding box center [1340, 179] width 20 height 20
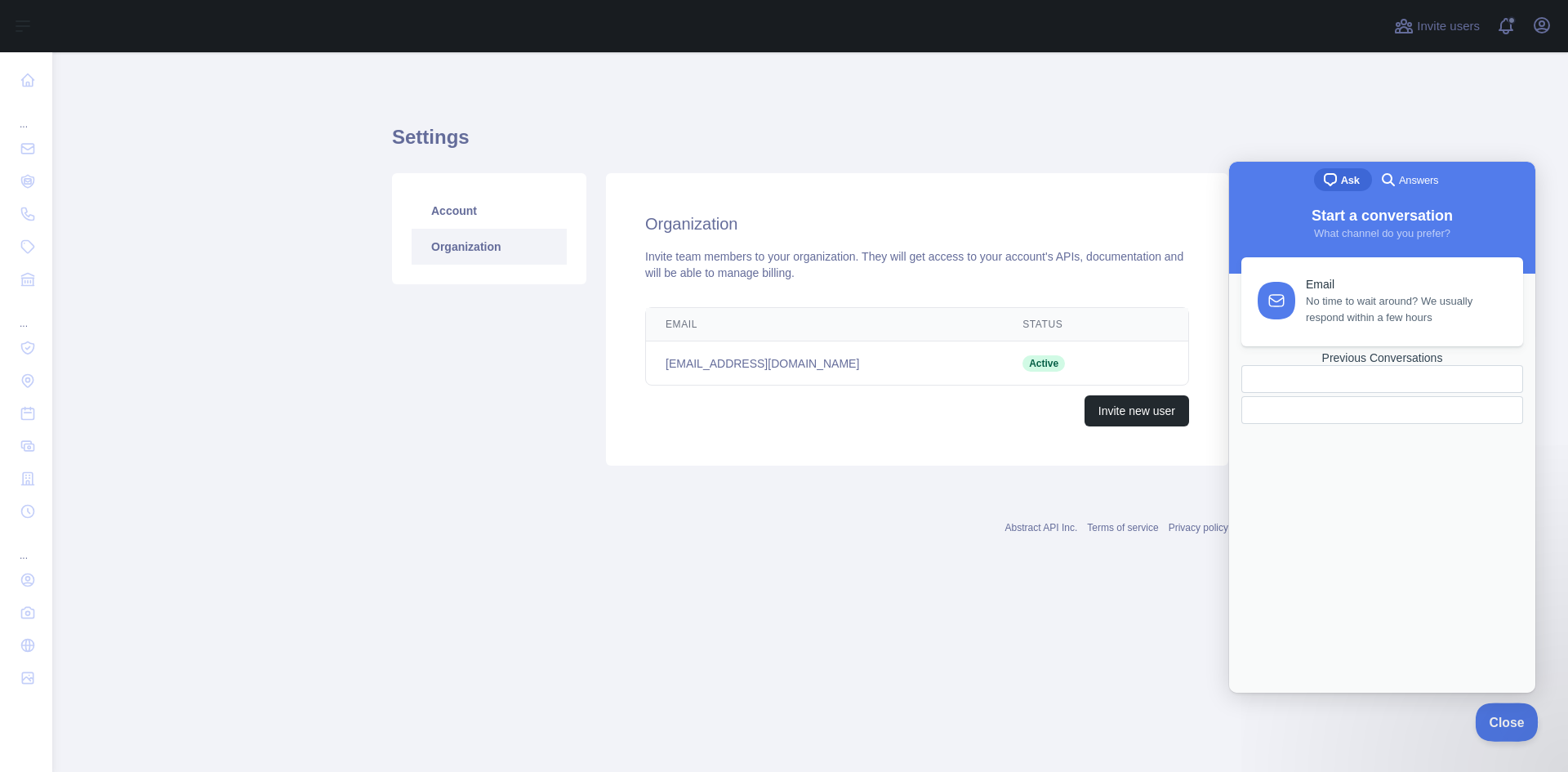
click at [1518, 714] on span "Close" at bounding box center [1502, 719] width 56 height 11
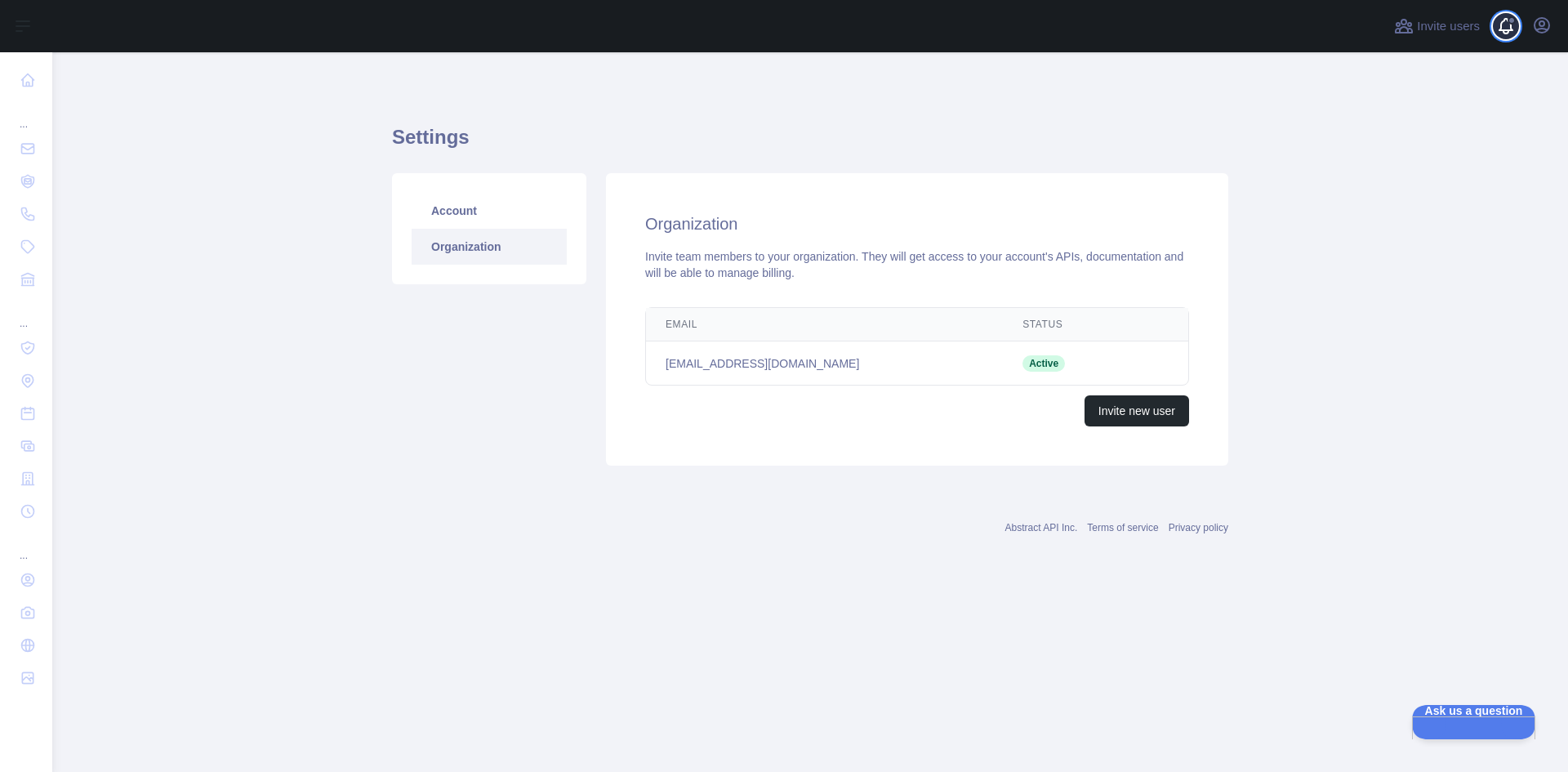
click at [1497, 26] on span at bounding box center [1511, 26] width 33 height 52
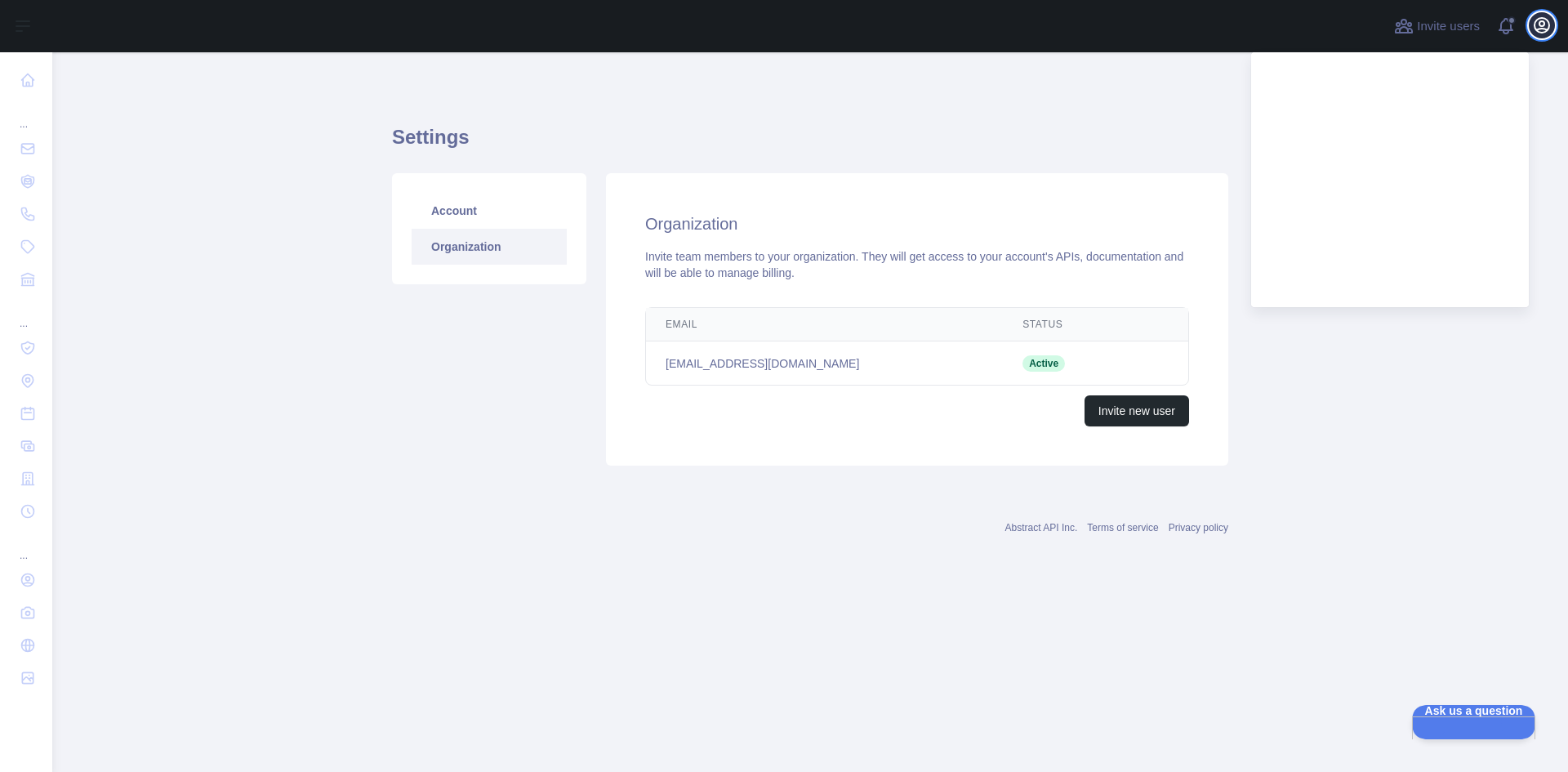
click at [1544, 22] on icon "button" at bounding box center [1541, 25] width 15 height 15
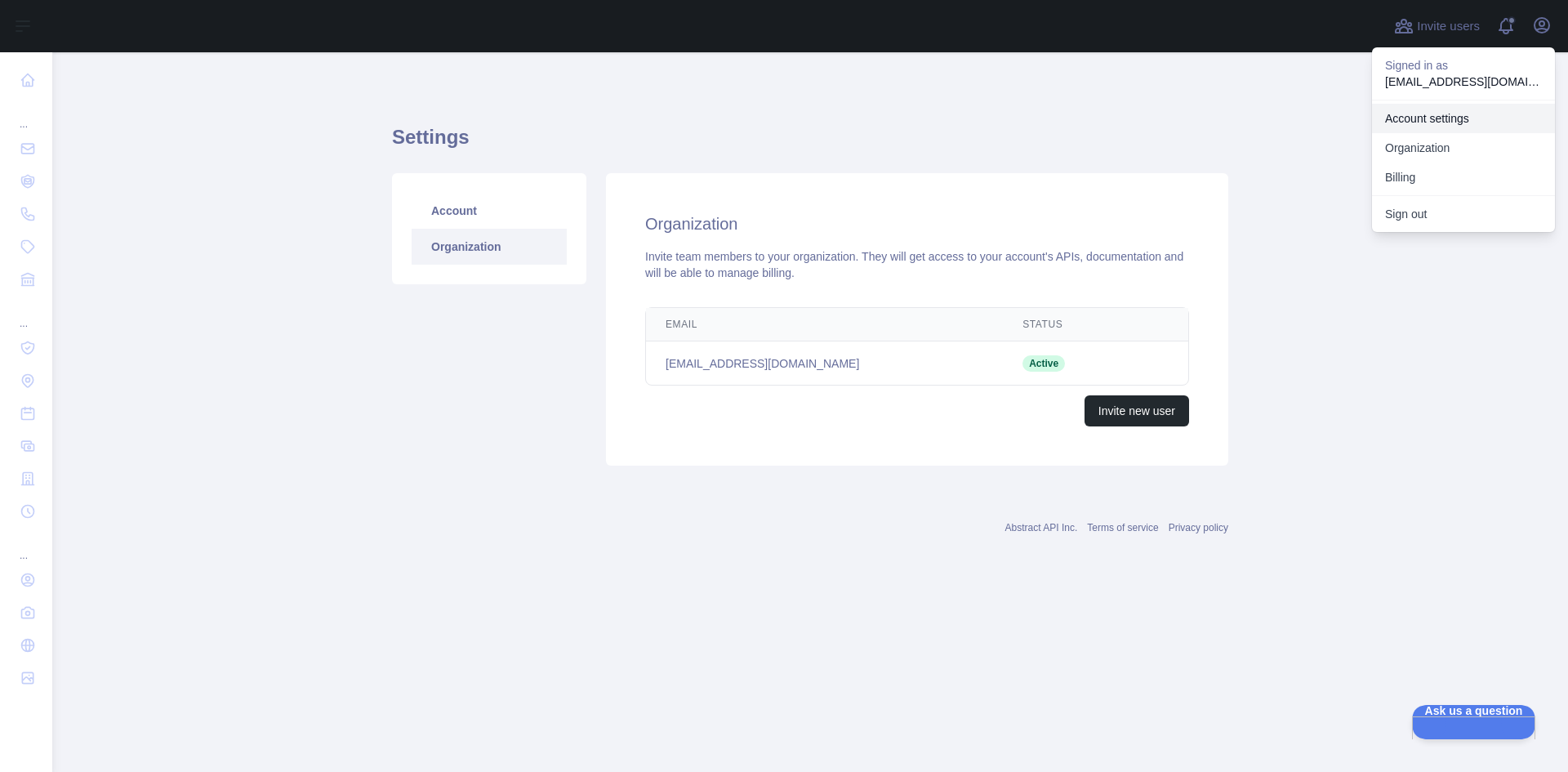
click at [1469, 118] on link "Account settings" at bounding box center [1463, 119] width 183 height 30
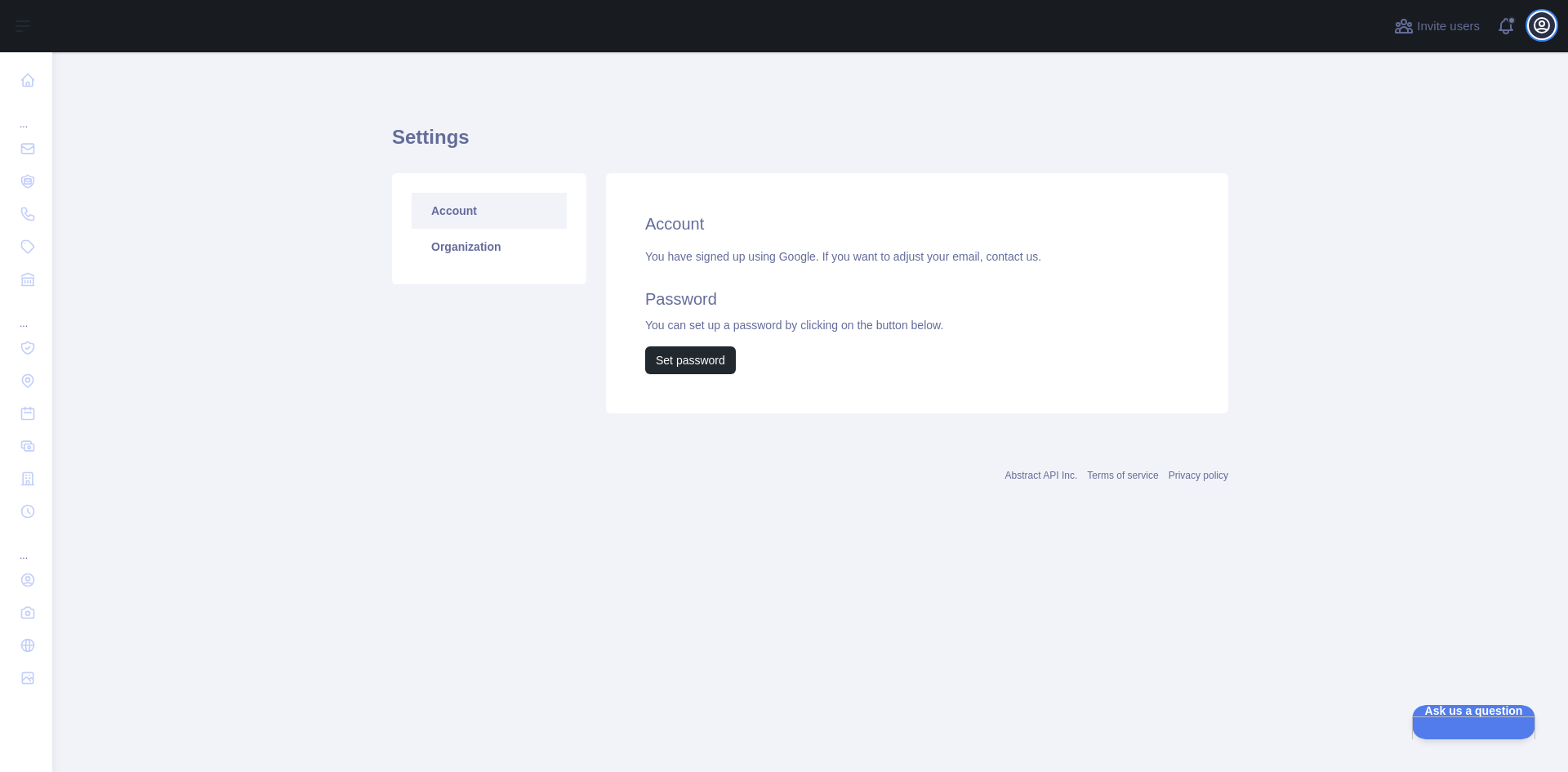
click at [1534, 25] on icon "button" at bounding box center [1541, 25] width 15 height 15
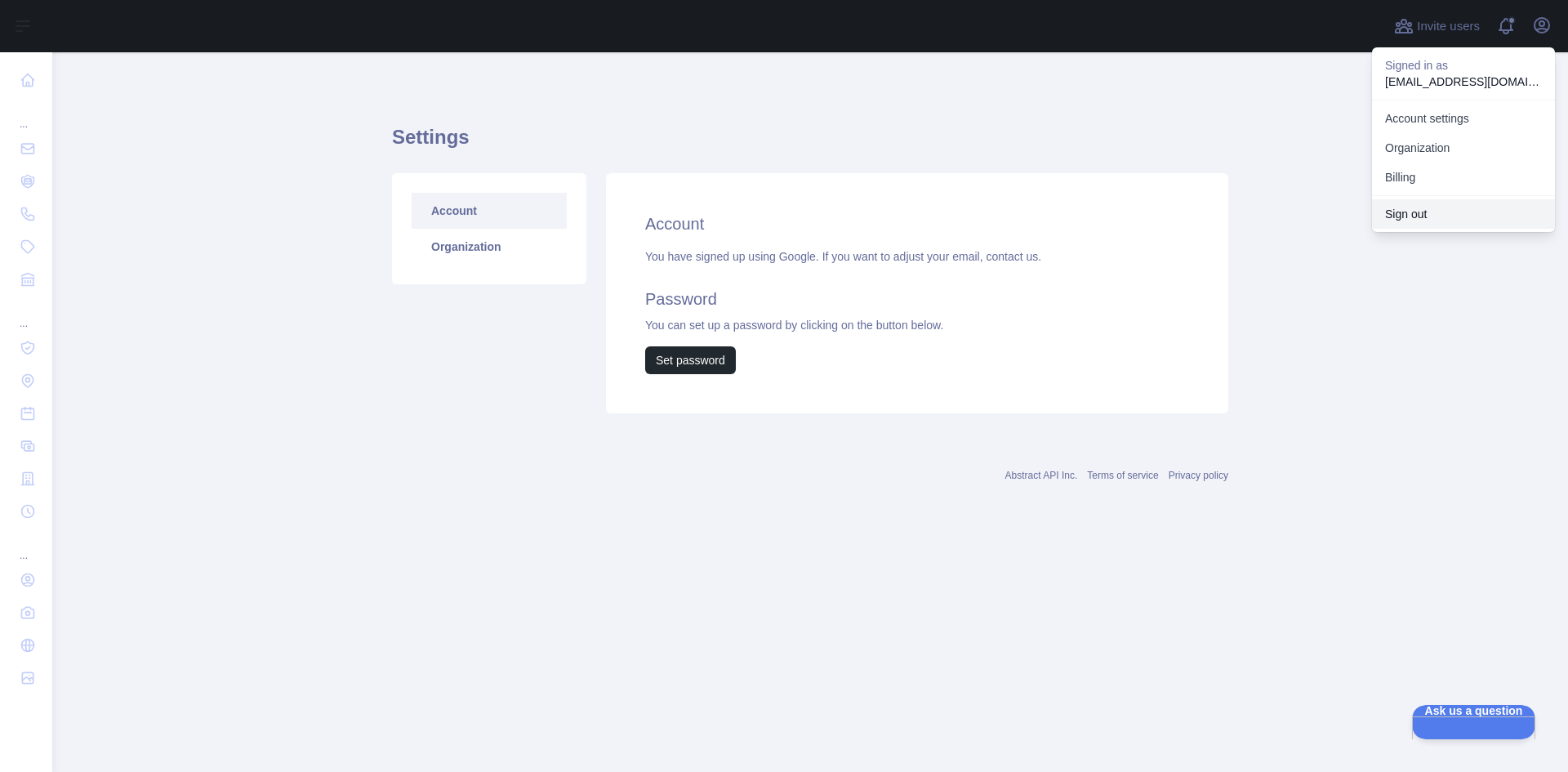
click at [1422, 218] on button "Sign out" at bounding box center [1463, 214] width 183 height 30
